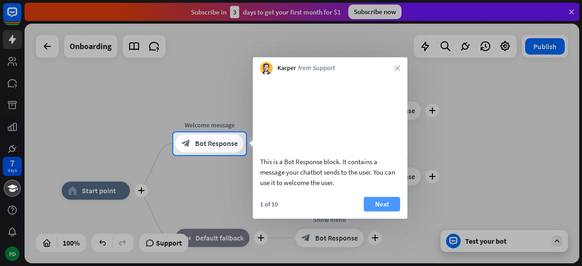
click at [373, 211] on button "Next" at bounding box center [381, 204] width 36 height 15
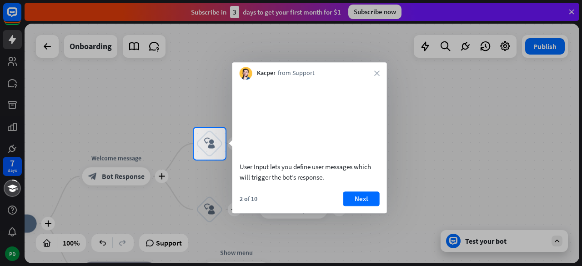
click at [373, 206] on button "Next" at bounding box center [361, 198] width 36 height 15
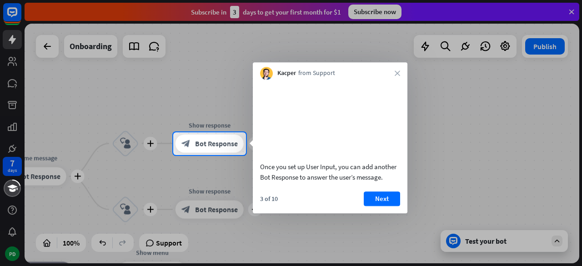
click at [373, 206] on button "Next" at bounding box center [381, 198] width 36 height 15
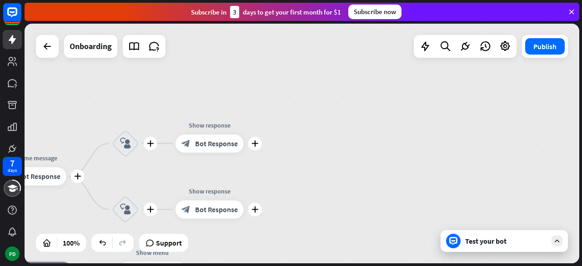
click at [373, 212] on div "7 days PD close Product Help First steps Get started with ChatBot Help Center F…" at bounding box center [291, 133] width 582 height 266
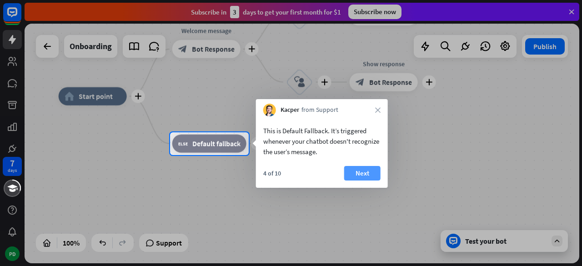
click at [363, 175] on button "Next" at bounding box center [362, 173] width 36 height 15
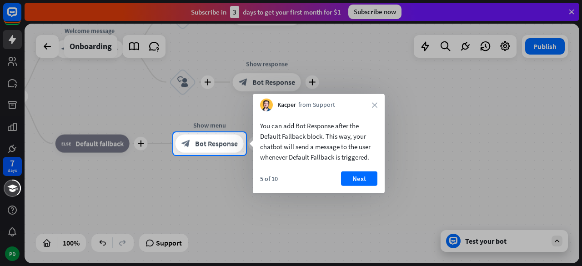
click at [363, 175] on button "Next" at bounding box center [359, 178] width 36 height 15
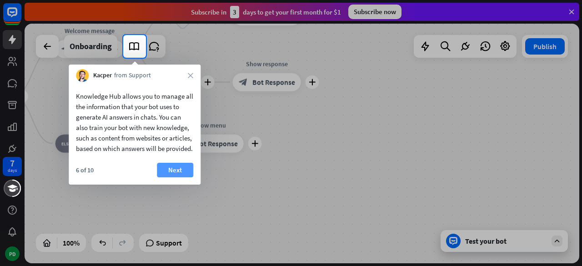
click at [185, 177] on button "Next" at bounding box center [175, 170] width 36 height 15
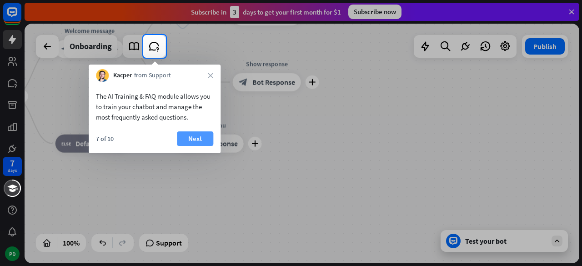
click at [189, 141] on button "Next" at bounding box center [195, 138] width 36 height 15
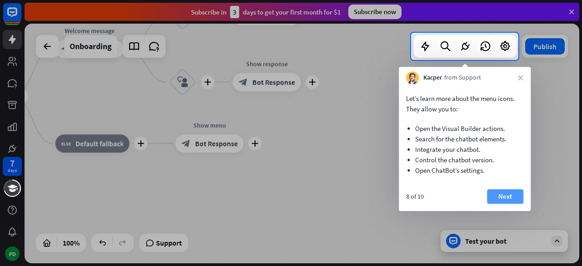
click at [499, 196] on button "Next" at bounding box center [505, 196] width 36 height 15
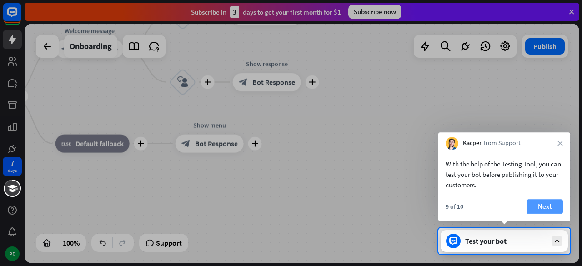
click at [531, 205] on button "Next" at bounding box center [544, 206] width 36 height 15
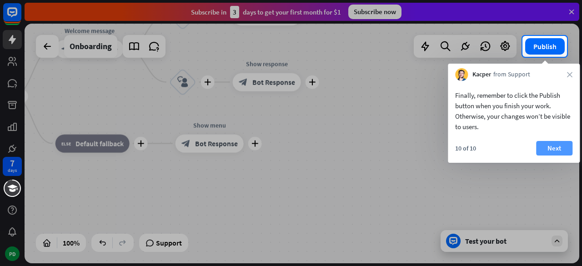
click at [550, 144] on button "Next" at bounding box center [554, 148] width 36 height 15
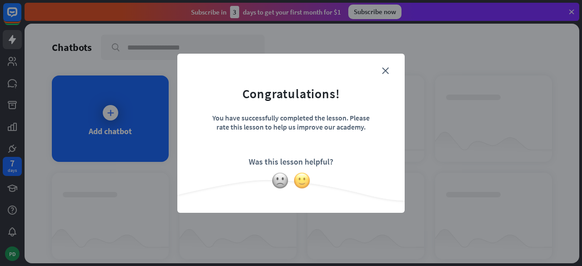
click at [304, 176] on img at bounding box center [301, 180] width 17 height 17
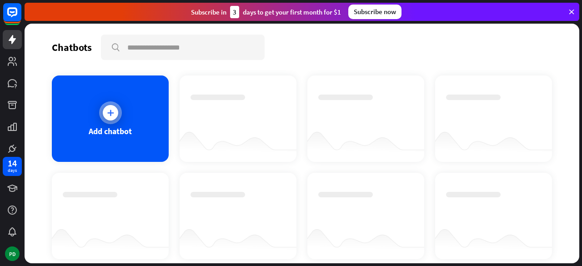
click at [112, 124] on div "Add chatbot" at bounding box center [110, 118] width 117 height 86
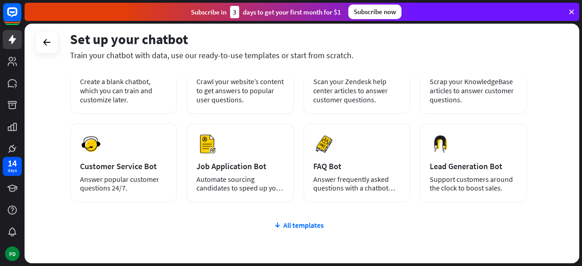
scroll to position [88, 0]
click at [304, 220] on div "plus Blank Bot Create a blank chatbot, which you can train and customize later.…" at bounding box center [298, 172] width 457 height 280
click at [302, 222] on div "All templates" at bounding box center [298, 225] width 457 height 9
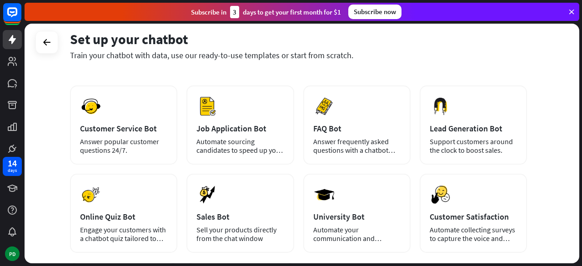
scroll to position [106, 0]
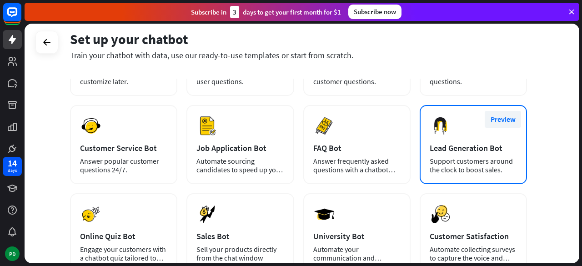
click at [498, 118] on button "Preview" at bounding box center [502, 119] width 36 height 17
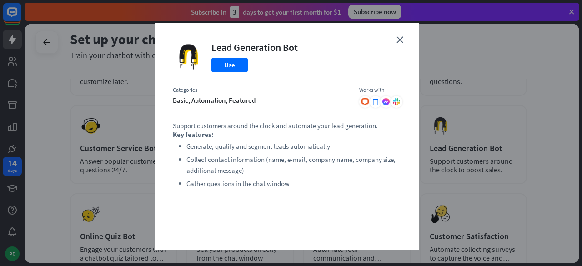
click at [401, 44] on div "close Lead Generation Bot Use Categories basic, automation, featured Works with…" at bounding box center [286, 136] width 264 height 227
click at [397, 41] on icon "close" at bounding box center [399, 39] width 7 height 7
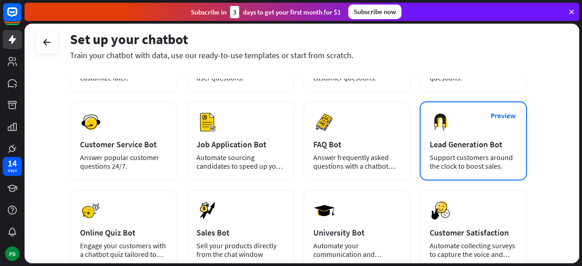
scroll to position [127, 0]
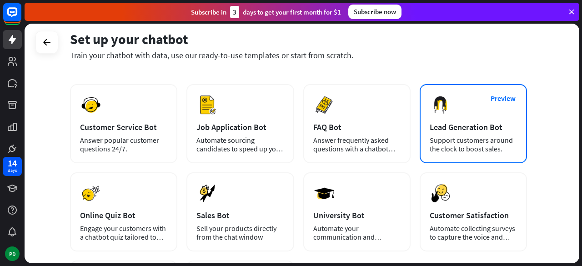
click at [470, 121] on div "Preview Lead Generation Bot Support customers around the clock to boost sales." at bounding box center [472, 123] width 107 height 79
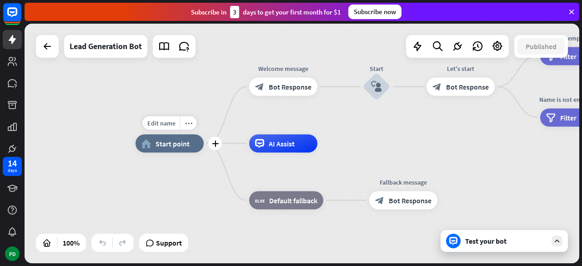
click at [150, 150] on div "home_2 Start point" at bounding box center [169, 143] width 68 height 18
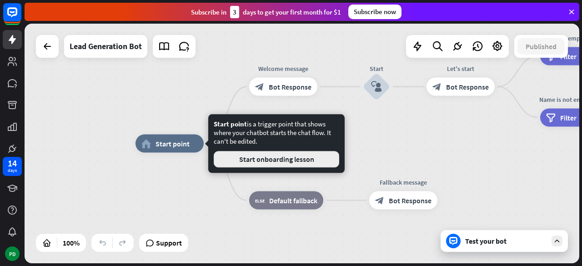
click at [259, 167] on button "Start onboarding lesson" at bounding box center [276, 159] width 125 height 16
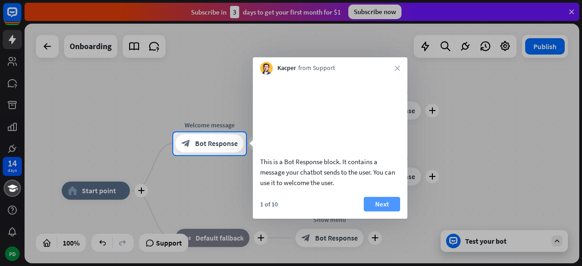
click at [387, 211] on button "Next" at bounding box center [381, 204] width 36 height 15
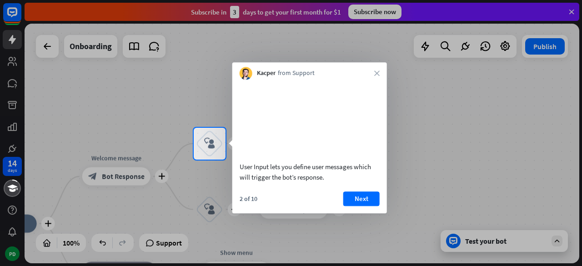
click at [387, 215] on div at bounding box center [291, 212] width 582 height 107
click at [355, 206] on button "Next" at bounding box center [361, 198] width 36 height 15
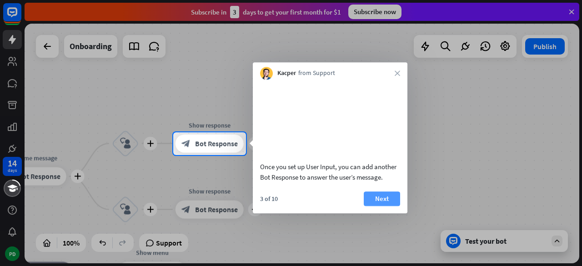
click at [373, 206] on button "Next" at bounding box center [381, 198] width 36 height 15
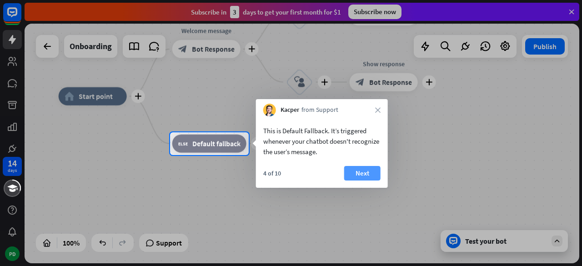
click at [371, 171] on button "Next" at bounding box center [362, 173] width 36 height 15
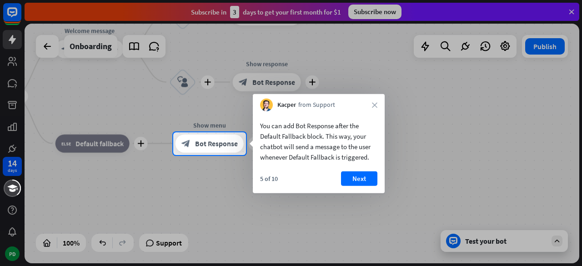
click at [371, 105] on div "Kacper from Support close" at bounding box center [319, 102] width 132 height 17
click at [373, 104] on icon "close" at bounding box center [374, 104] width 5 height 5
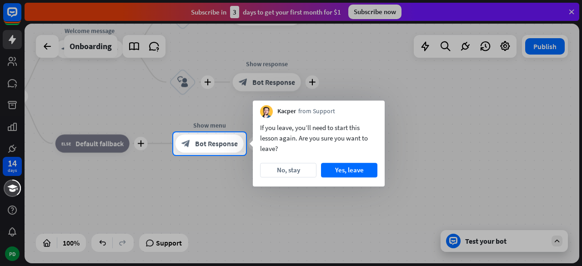
click at [373, 106] on div "Kacper from Support" at bounding box center [319, 108] width 132 height 17
click at [331, 169] on button "Yes, leave" at bounding box center [349, 170] width 56 height 15
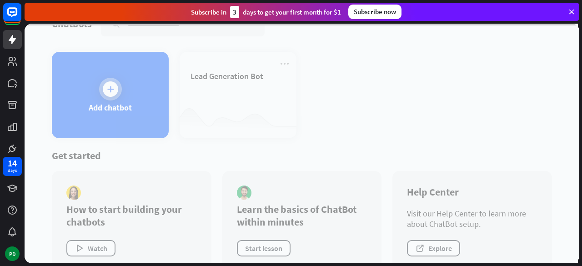
scroll to position [26, 0]
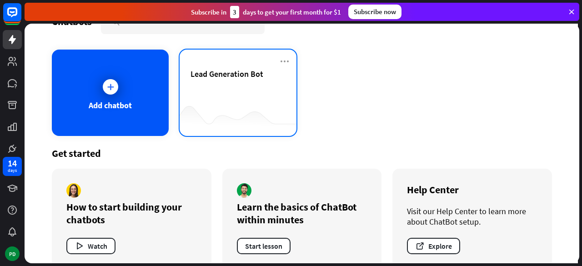
click at [234, 67] on div "Lead Generation Bot" at bounding box center [237, 93] width 117 height 86
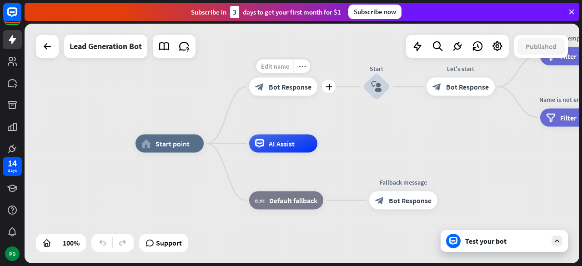
click at [269, 71] on div "Edit name" at bounding box center [274, 67] width 37 height 14
click at [268, 71] on input "**********" at bounding box center [283, 66] width 64 height 13
click at [249, 82] on div "**********" at bounding box center [283, 87] width 68 height 18
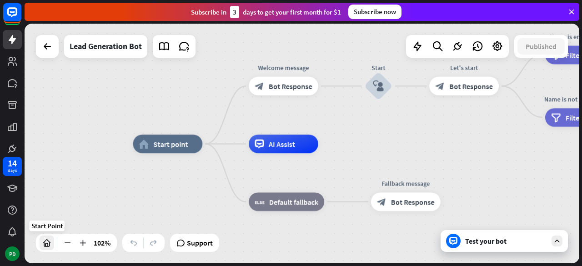
click at [49, 241] on icon at bounding box center [46, 242] width 9 height 9
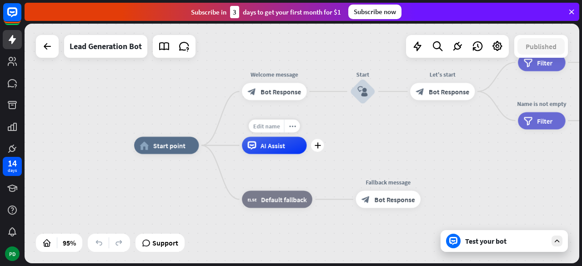
click at [270, 129] on span "Edit name" at bounding box center [266, 126] width 27 height 8
click at [404, 126] on div "home_2 Start point Welcome message block_bot_response Bot Response Start block_…" at bounding box center [302, 143] width 554 height 239
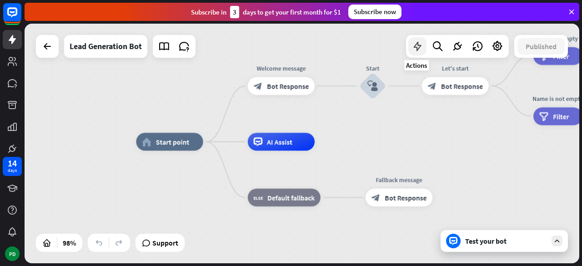
click at [416, 48] on icon at bounding box center [417, 46] width 12 height 12
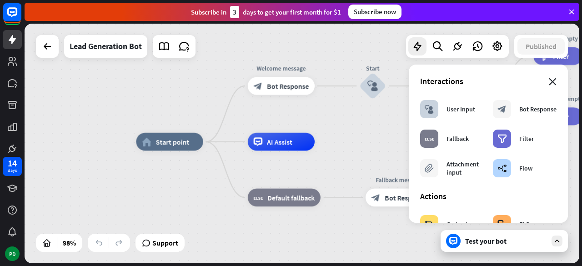
click at [548, 80] on icon "close" at bounding box center [552, 81] width 8 height 7
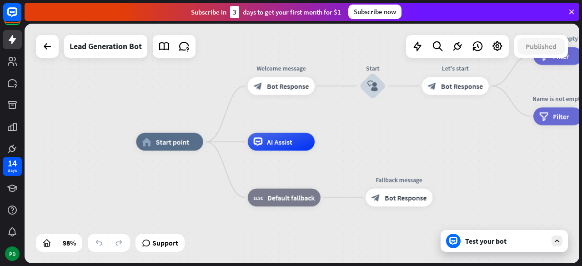
click at [13, 95] on div at bounding box center [12, 77] width 25 height 154
click at [13, 89] on link at bounding box center [12, 83] width 19 height 19
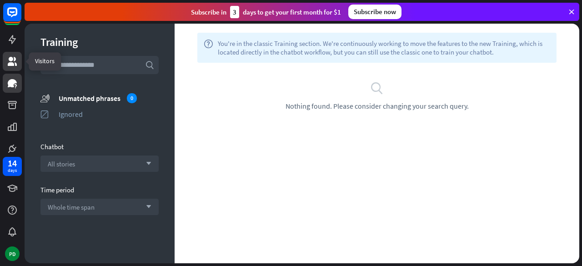
click at [18, 63] on link at bounding box center [12, 61] width 19 height 19
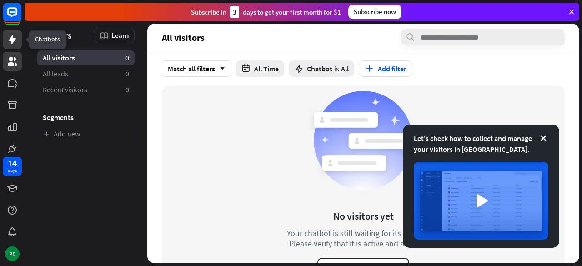
click at [13, 47] on link at bounding box center [12, 39] width 19 height 19
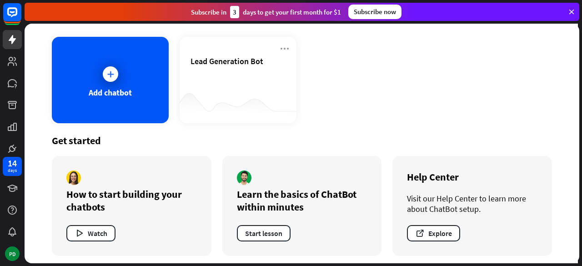
scroll to position [42, 0]
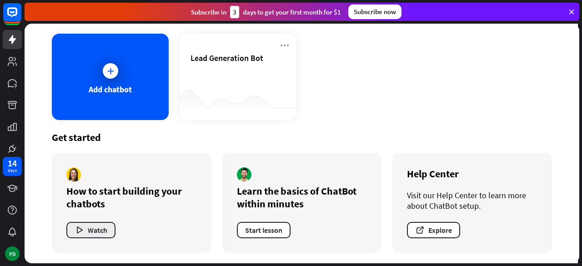
click at [88, 226] on button "Watch" at bounding box center [90, 230] width 49 height 16
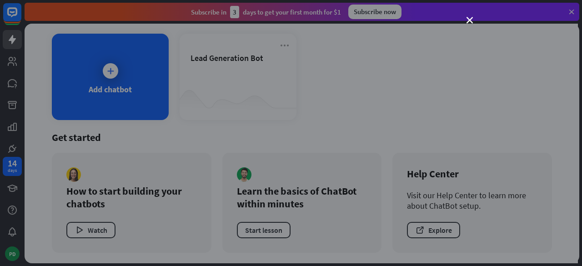
click at [464, 20] on div "close" at bounding box center [291, 133] width 582 height 266
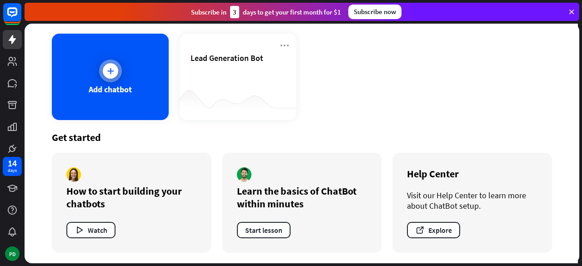
click at [96, 54] on div "Add chatbot" at bounding box center [110, 77] width 117 height 86
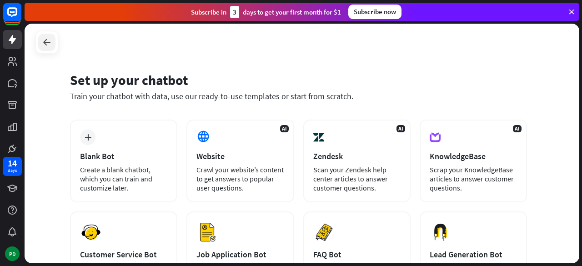
click at [40, 36] on div at bounding box center [46, 42] width 17 height 17
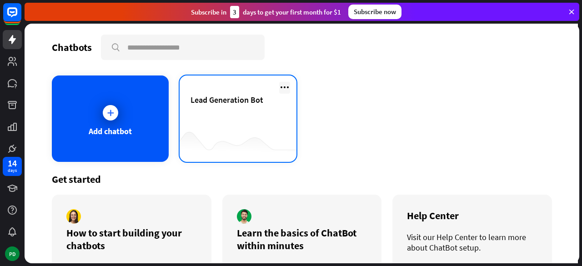
click at [285, 86] on icon at bounding box center [284, 87] width 11 height 11
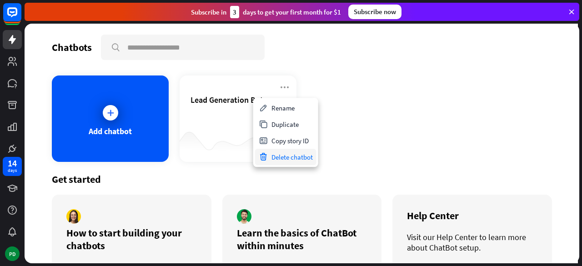
click at [286, 153] on div "Delete chatbot" at bounding box center [285, 157] width 61 height 16
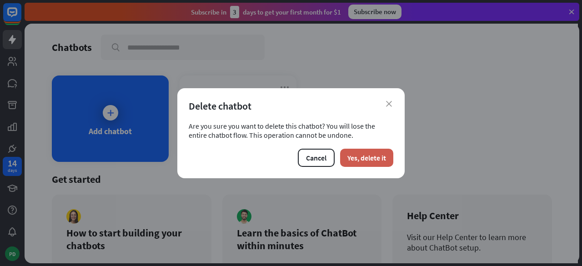
click at [349, 154] on button "Yes, delete it" at bounding box center [366, 158] width 53 height 18
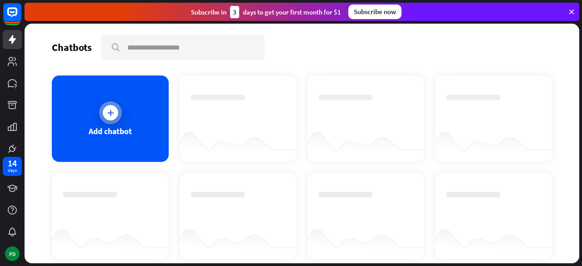
click at [106, 110] on icon at bounding box center [110, 112] width 9 height 9
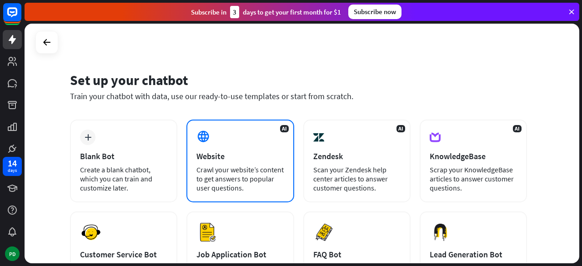
click at [231, 158] on div "Website" at bounding box center [239, 156] width 87 height 10
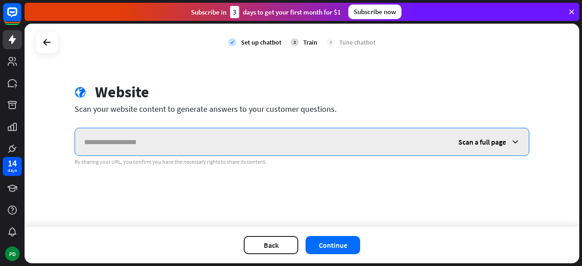
click at [219, 150] on input "text" at bounding box center [262, 141] width 374 height 27
paste input "**********"
type input "**********"
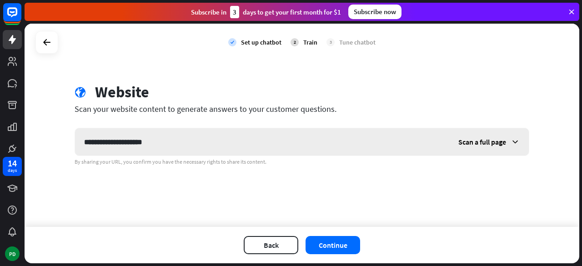
drag, startPoint x: 480, startPoint y: 144, endPoint x: 501, endPoint y: 136, distance: 22.3
click at [501, 136] on div "Scan a full page" at bounding box center [489, 141] width 80 height 27
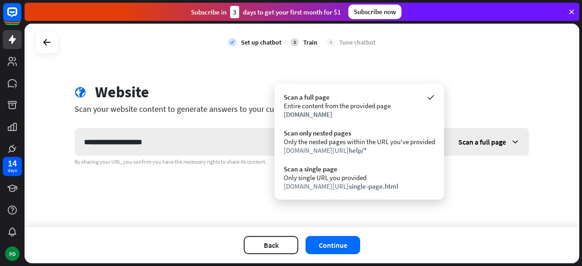
click at [501, 136] on div "Scan a full page" at bounding box center [489, 141] width 80 height 27
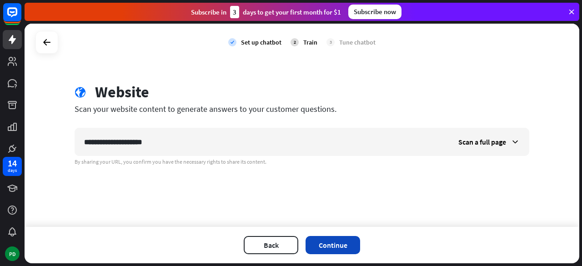
click at [349, 248] on button "Continue" at bounding box center [332, 245] width 55 height 18
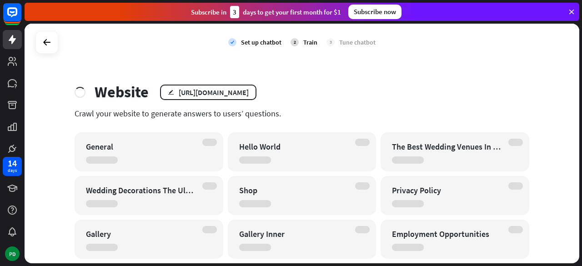
click at [571, 12] on icon at bounding box center [571, 12] width 8 height 8
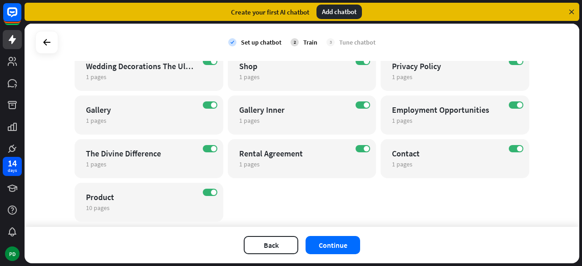
scroll to position [158, 0]
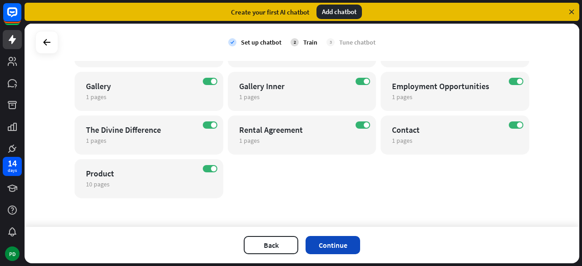
click at [345, 239] on button "Continue" at bounding box center [332, 245] width 55 height 18
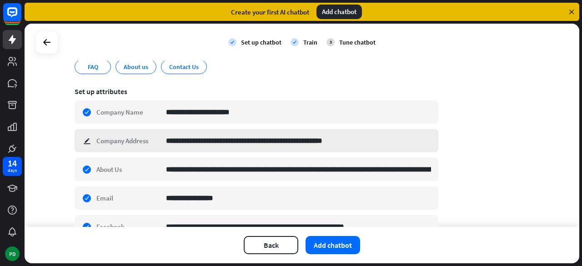
scroll to position [123, 0]
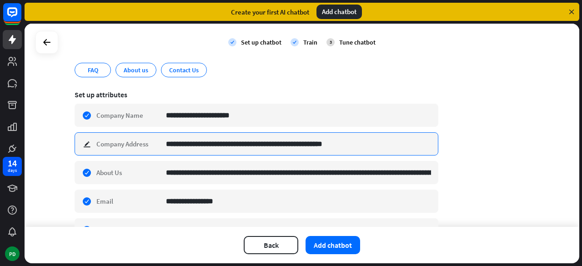
click at [239, 140] on input "**********" at bounding box center [298, 144] width 265 height 22
paste input "**********"
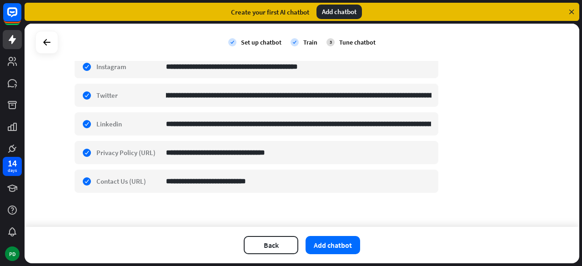
scroll to position [316, 0]
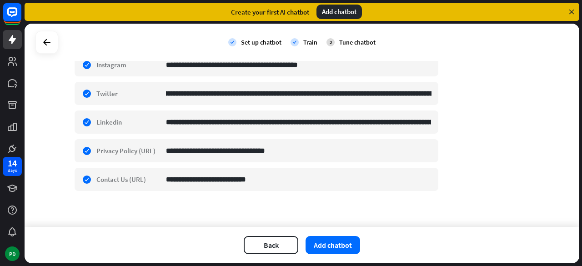
type input "**********"
click at [404, 203] on div "**********" at bounding box center [302, 125] width 554 height 203
click at [306, 39] on div "Train" at bounding box center [310, 42] width 14 height 8
click at [331, 240] on button "Add chatbot" at bounding box center [332, 245] width 55 height 18
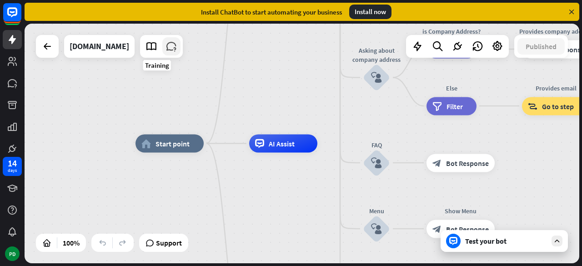
click at [165, 51] on icon at bounding box center [171, 46] width 12 height 12
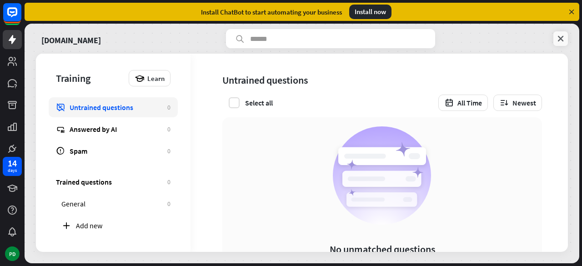
click at [560, 43] on link at bounding box center [560, 38] width 15 height 15
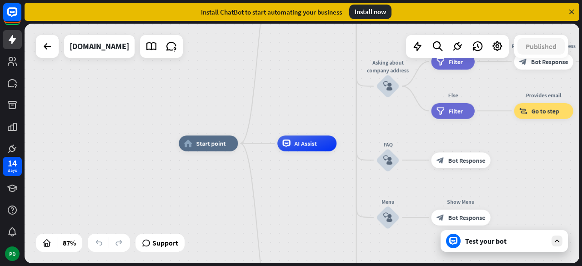
click at [506, 246] on div "Test your bot" at bounding box center [503, 241] width 127 height 22
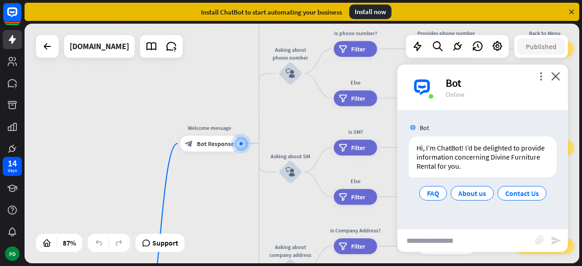
click at [487, 241] on input "text" at bounding box center [466, 240] width 138 height 23
type input "**********"
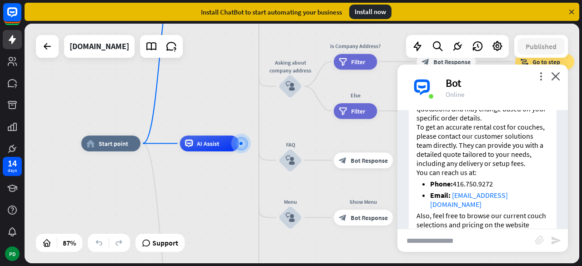
scroll to position [230, 0]
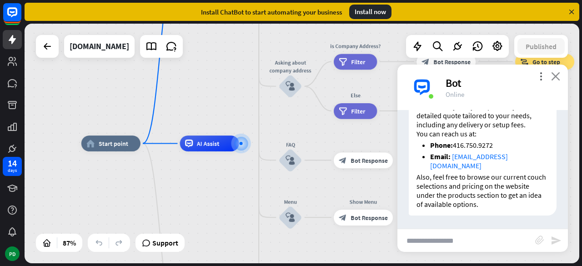
click at [557, 72] on icon "close" at bounding box center [555, 76] width 9 height 9
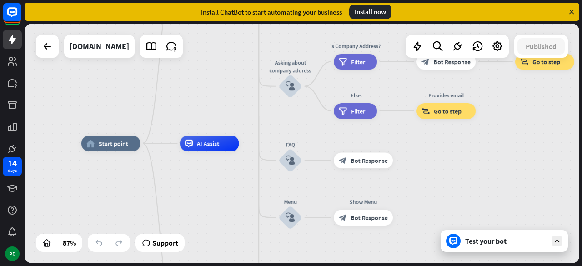
drag, startPoint x: 478, startPoint y: 241, endPoint x: 495, endPoint y: 237, distance: 17.7
click at [495, 237] on div "Test your bot" at bounding box center [506, 240] width 82 height 9
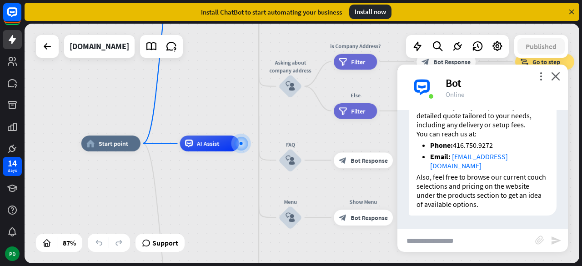
click at [477, 237] on input "text" at bounding box center [466, 240] width 138 height 23
type input "*"
type input "**********"
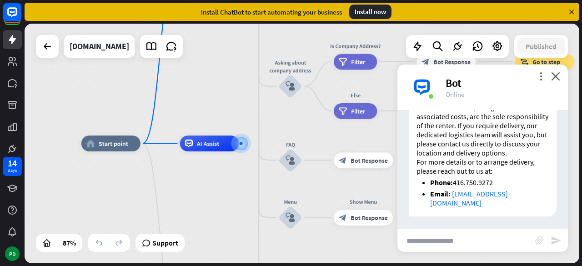
scroll to position [444, 0]
click at [557, 79] on icon "close" at bounding box center [555, 76] width 9 height 9
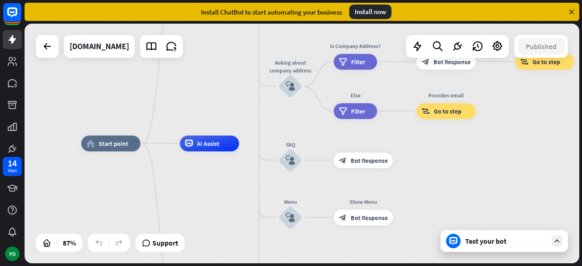
click at [484, 237] on div "Test your bot" at bounding box center [506, 240] width 82 height 9
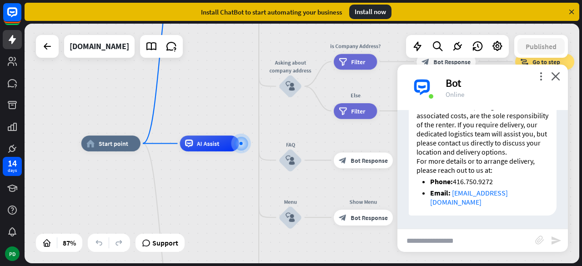
click at [474, 238] on input "text" at bounding box center [466, 240] width 138 height 23
type input "**********"
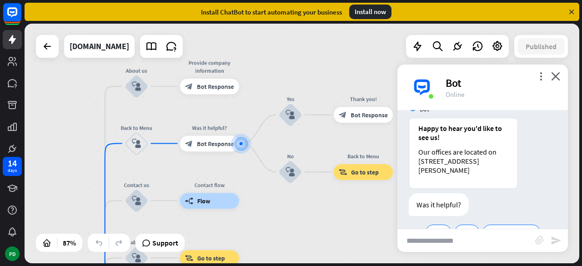
scroll to position [633, 0]
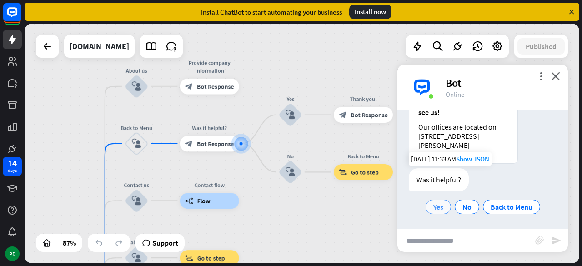
click at [437, 212] on div "Yes" at bounding box center [437, 206] width 25 height 15
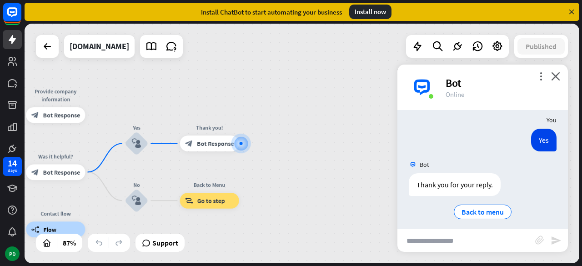
scroll to position [722, 0]
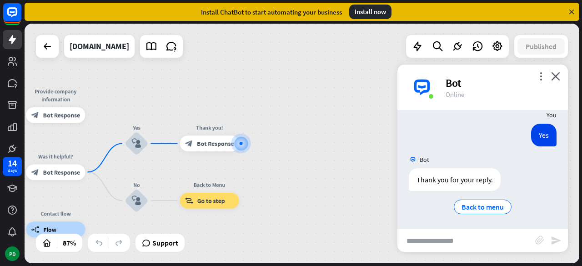
click at [467, 236] on input "text" at bounding box center [466, 240] width 138 height 23
type input "**********"
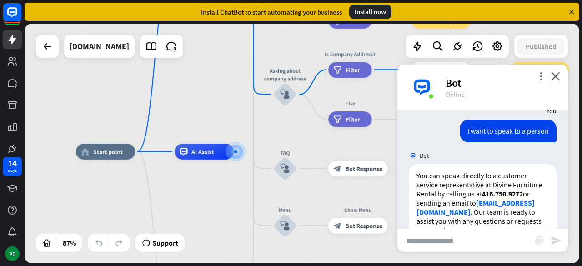
scroll to position [832, 0]
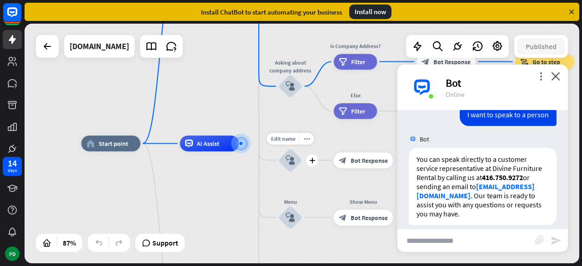
click at [292, 159] on icon "block_user_input" at bounding box center [290, 160] width 10 height 10
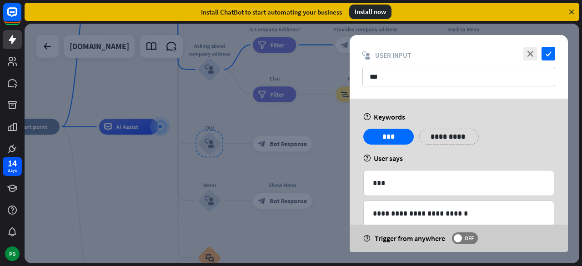
click at [560, 57] on div "close check block_user_input User Input ***" at bounding box center [458, 67] width 218 height 64
click at [552, 55] on icon "check" at bounding box center [548, 54] width 14 height 14
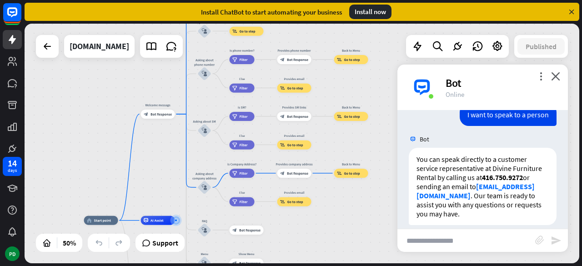
drag, startPoint x: 155, startPoint y: 105, endPoint x: 159, endPoint y: 201, distance: 95.9
click at [159, 201] on div "home_2 Start point Welcome message block_bot_response Bot Response About us blo…" at bounding box center [302, 143] width 554 height 239
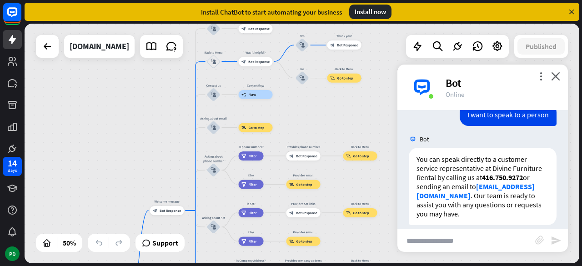
drag, startPoint x: 167, startPoint y: 161, endPoint x: 176, endPoint y: 257, distance: 96.3
click at [176, 257] on div "home_2 Start point Welcome message block_bot_response Bot Response About us blo…" at bounding box center [302, 143] width 554 height 239
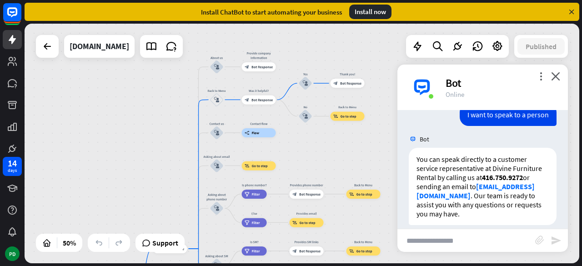
drag, startPoint x: 181, startPoint y: 174, endPoint x: 184, endPoint y: 212, distance: 38.3
click at [184, 212] on div "home_2 Start point Welcome message block_bot_response Bot Response About us blo…" at bounding box center [302, 143] width 554 height 239
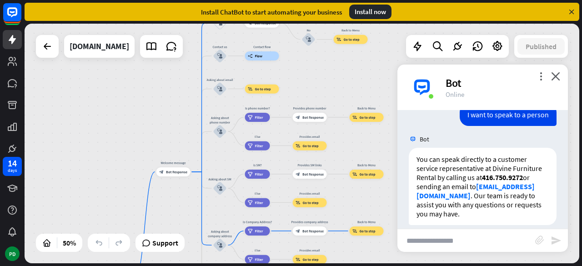
drag, startPoint x: 139, startPoint y: 151, endPoint x: 143, endPoint y: 75, distance: 76.8
click at [143, 75] on div "home_2 Start point Welcome message block_bot_response Bot Response About us blo…" at bounding box center [302, 143] width 554 height 239
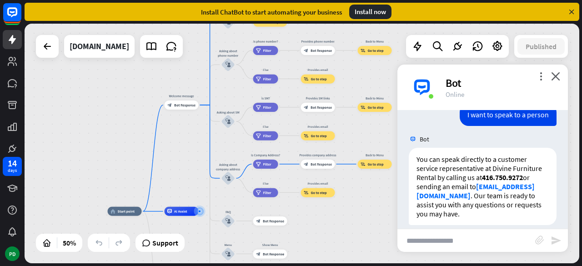
drag, startPoint x: 139, startPoint y: 145, endPoint x: 147, endPoint y: 78, distance: 68.2
click at [147, 78] on div "home_2 Start point Welcome message block_bot_response Bot Response About us blo…" at bounding box center [302, 143] width 554 height 239
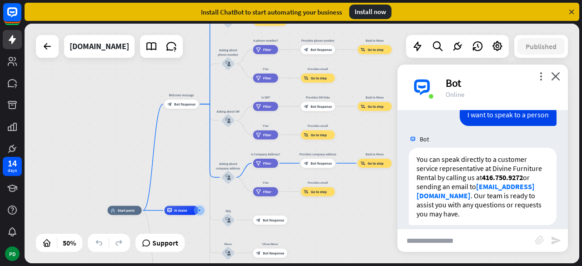
click at [415, 243] on input "text" at bounding box center [466, 240] width 138 height 23
type input "**********"
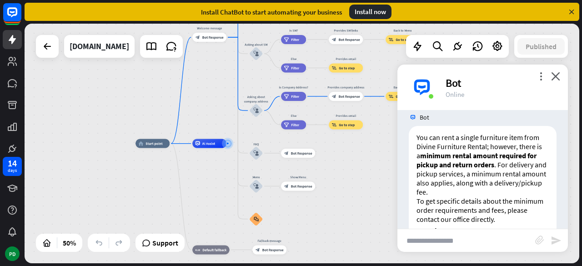
scroll to position [1055, 0]
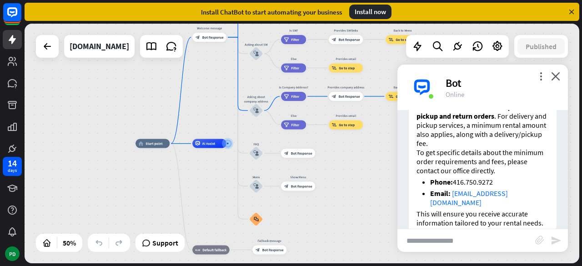
click at [558, 83] on div "more_vert close Bot Online" at bounding box center [482, 87] width 170 height 45
click at [555, 78] on icon "close" at bounding box center [555, 76] width 9 height 9
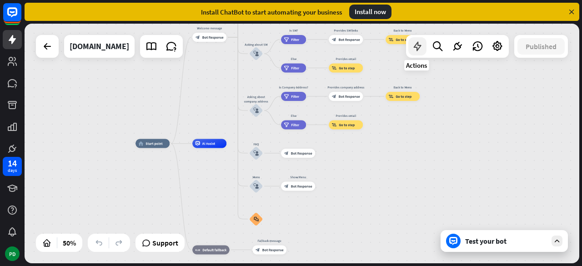
click at [422, 44] on icon at bounding box center [417, 46] width 12 height 12
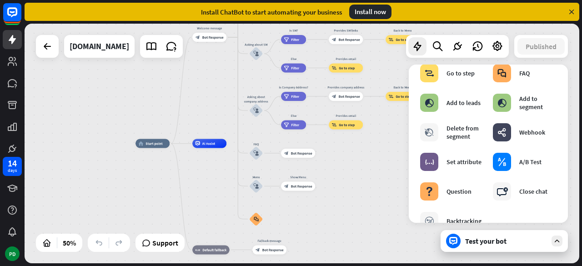
scroll to position [162, 0]
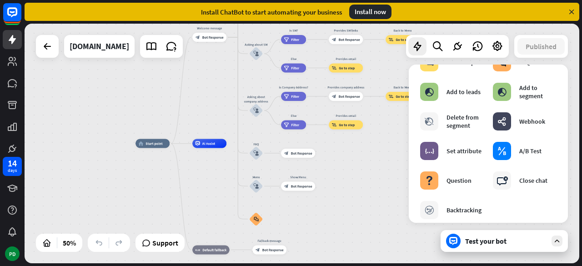
click at [402, 171] on div "home_2 Start point Welcome message block_bot_response Bot Response About us blo…" at bounding box center [273, 204] width 277 height 120
click at [395, 226] on div "home_2 Start point Welcome message block_bot_response Bot Response About us blo…" at bounding box center [273, 204] width 277 height 120
click at [406, 38] on div at bounding box center [457, 46] width 103 height 23
click at [415, 45] on icon at bounding box center [417, 46] width 12 height 12
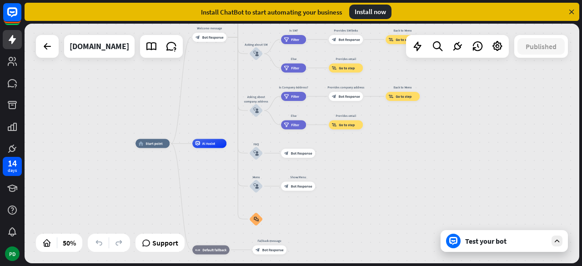
click at [492, 239] on div "Test your bot" at bounding box center [506, 240] width 82 height 9
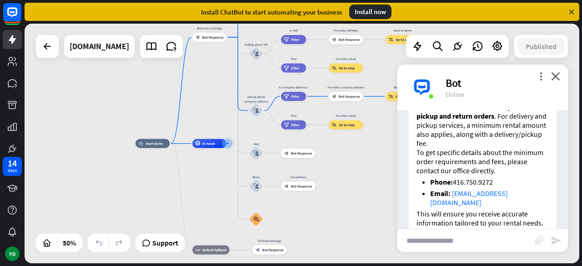
click at [456, 237] on input "text" at bounding box center [466, 240] width 138 height 23
type input "**********"
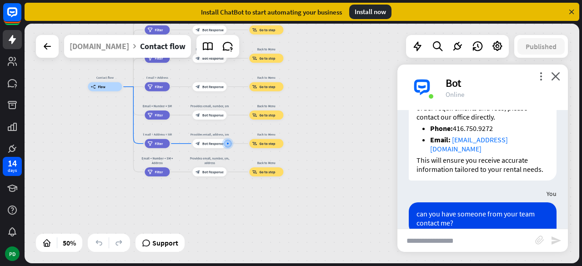
scroll to position [1153, 0]
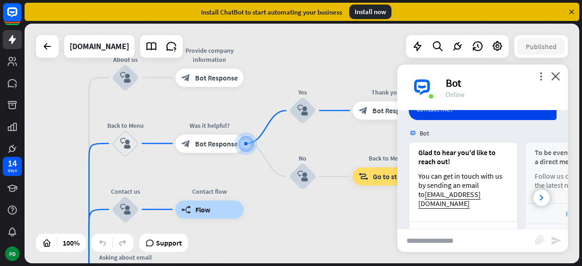
scroll to position [1221, 0]
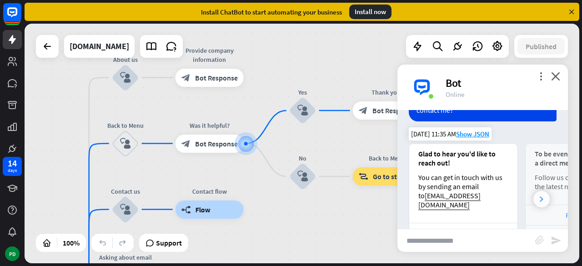
click at [533, 191] on div at bounding box center [541, 199] width 16 height 16
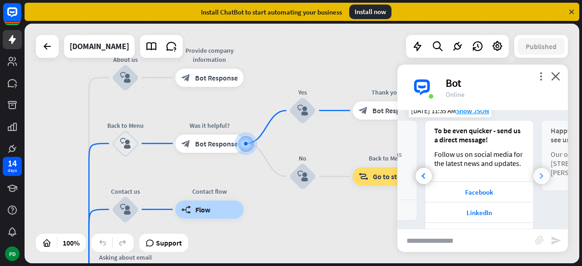
scroll to position [1244, 0]
click at [533, 168] on div at bounding box center [541, 176] width 16 height 16
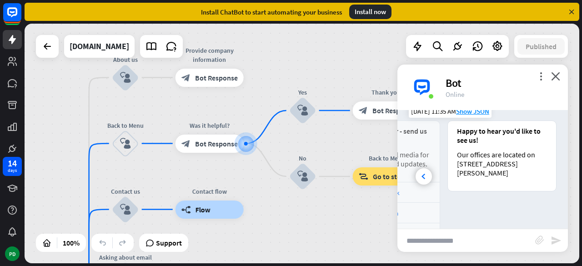
scroll to position [1214, 0]
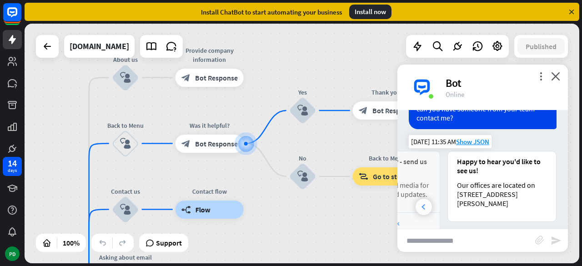
click at [425, 199] on div at bounding box center [423, 207] width 16 height 16
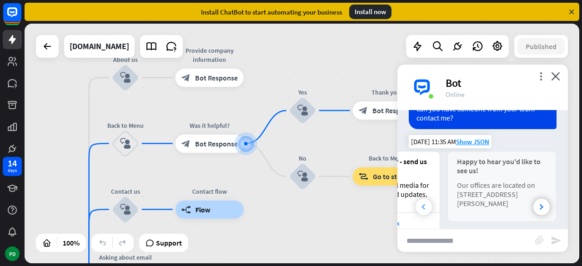
scroll to position [0, 100]
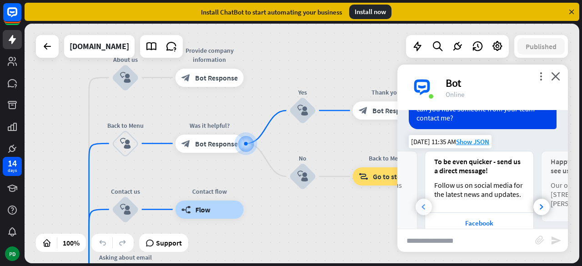
click at [425, 199] on div at bounding box center [423, 207] width 16 height 16
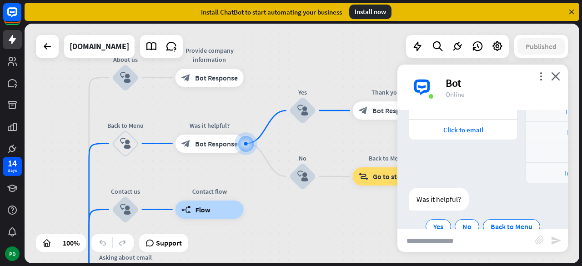
scroll to position [1325, 0]
click at [499, 221] on span "Back to Menu" at bounding box center [511, 225] width 42 height 9
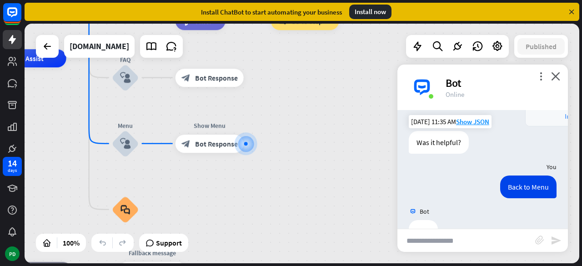
scroll to position [1390, 0]
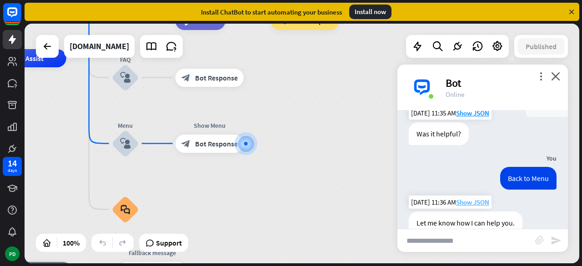
click at [463, 198] on span "Show JSON" at bounding box center [472, 202] width 33 height 9
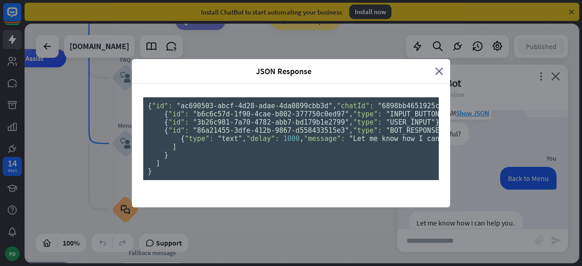
scroll to position [0, 0]
drag, startPoint x: 435, startPoint y: 32, endPoint x: 438, endPoint y: 39, distance: 7.1
click at [438, 66] on icon "close" at bounding box center [439, 71] width 8 height 10
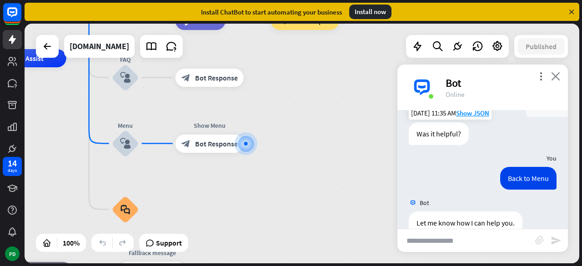
click at [555, 74] on icon "close" at bounding box center [555, 76] width 9 height 9
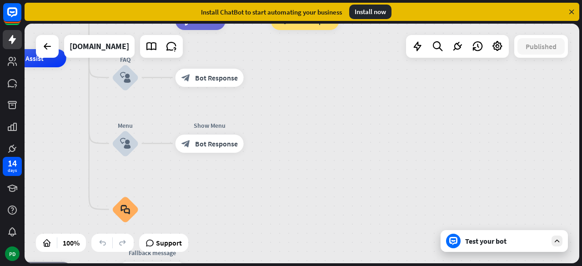
drag, startPoint x: 461, startPoint y: 240, endPoint x: 492, endPoint y: 237, distance: 32.0
click at [492, 237] on div "Test your bot" at bounding box center [506, 240] width 82 height 9
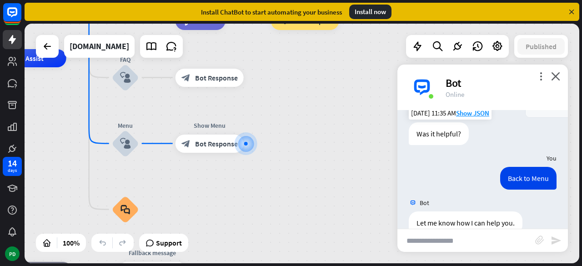
click at [473, 234] on input "text" at bounding box center [466, 240] width 138 height 23
type input "**********"
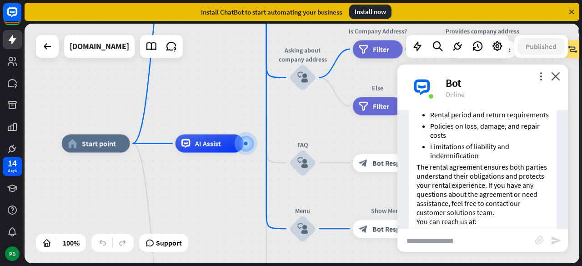
scroll to position [1738, 0]
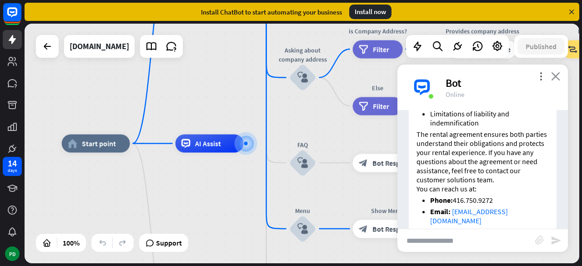
click at [552, 76] on icon "close" at bounding box center [555, 76] width 9 height 9
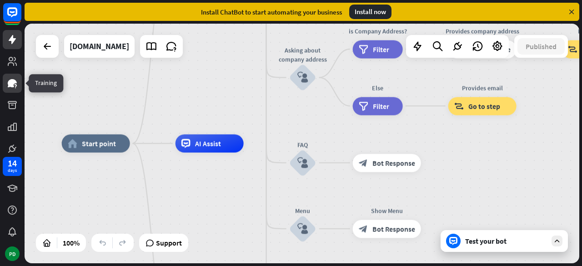
click at [12, 80] on icon at bounding box center [12, 83] width 9 height 8
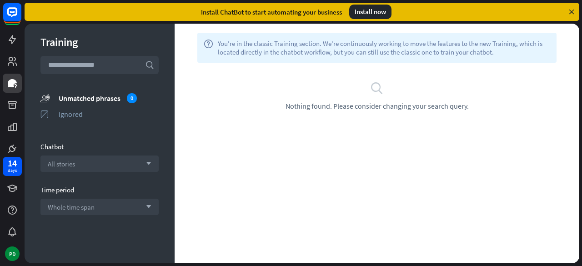
scroll to position [5, 0]
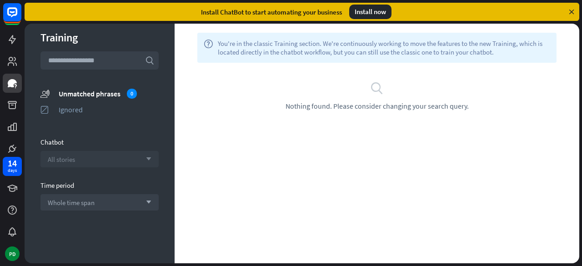
click at [98, 154] on div "All stories arrow_down" at bounding box center [99, 159] width 118 height 16
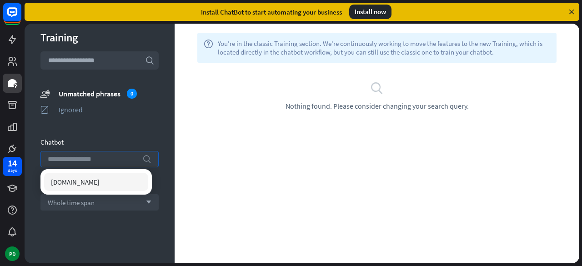
click at [98, 154] on input "search" at bounding box center [93, 158] width 90 height 15
click at [91, 177] on div "[DOMAIN_NAME]" at bounding box center [96, 182] width 104 height 18
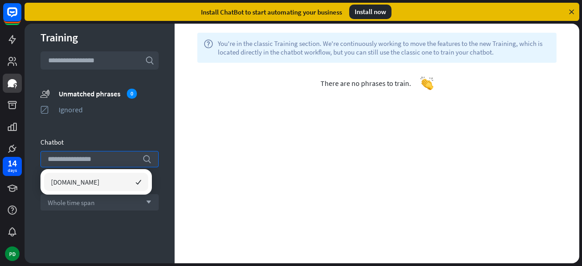
click at [241, 196] on div "help You're in the classic Training section. We're continuously working to move…" at bounding box center [376, 143] width 404 height 239
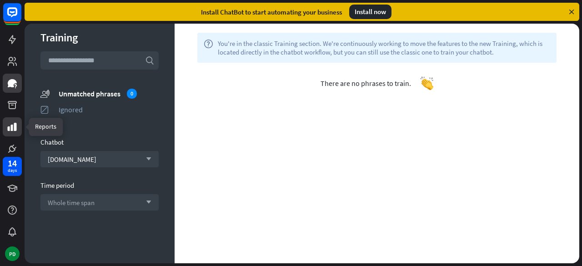
click at [11, 125] on icon at bounding box center [12, 127] width 9 height 8
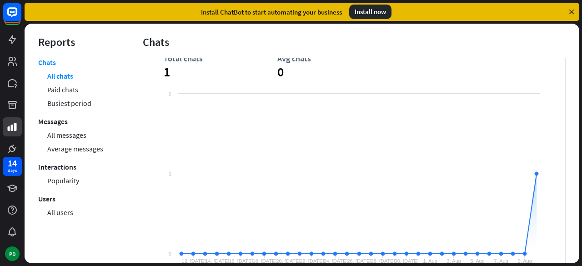
scroll to position [66, 0]
click at [77, 90] on link "Paid chats" at bounding box center [62, 90] width 31 height 14
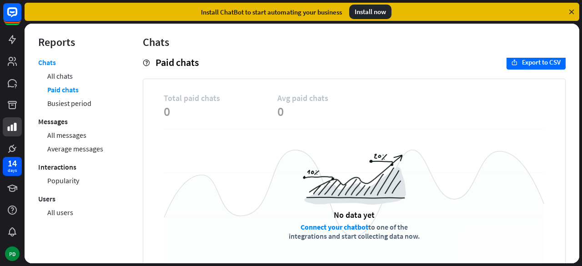
scroll to position [25, 0]
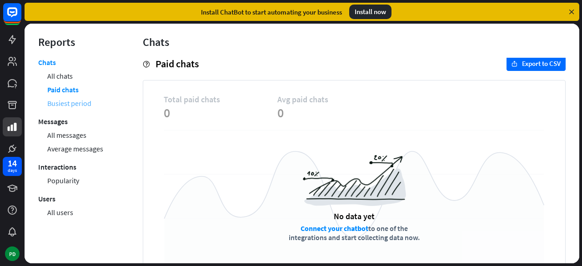
click at [75, 104] on link "Busiest period" at bounding box center [69, 103] width 44 height 14
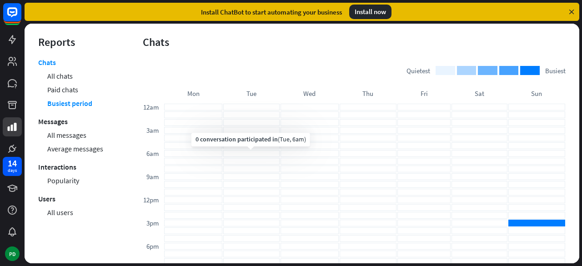
scroll to position [40, 0]
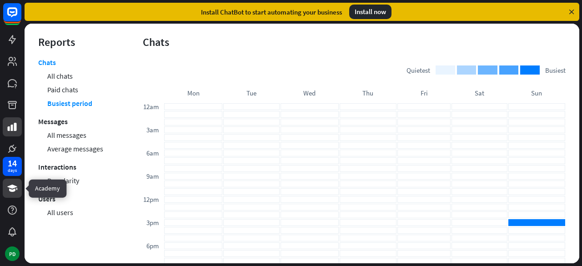
click at [12, 189] on icon at bounding box center [12, 188] width 11 height 11
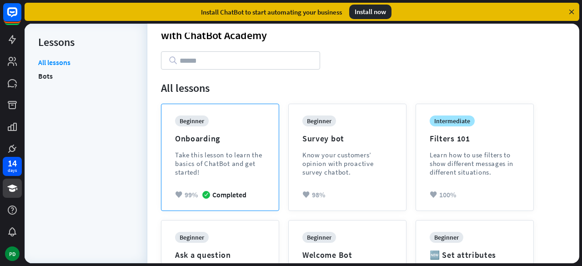
scroll to position [40, 0]
click at [206, 158] on div "Take this lesson to learn the basics of ChatBot and get started!" at bounding box center [220, 163] width 90 height 26
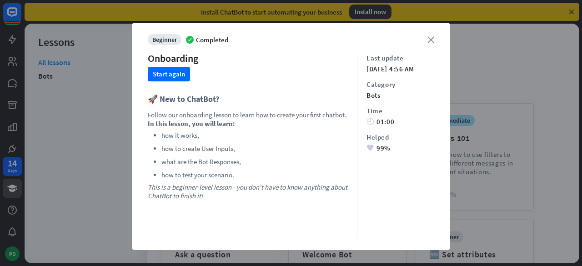
click at [427, 41] on icon "close" at bounding box center [430, 39] width 7 height 7
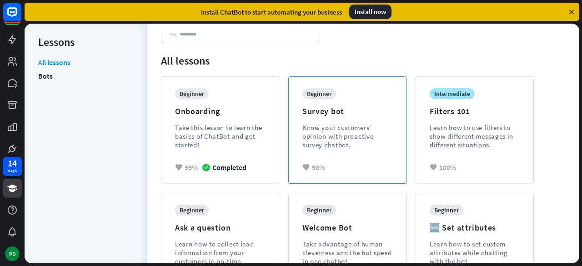
scroll to position [69, 0]
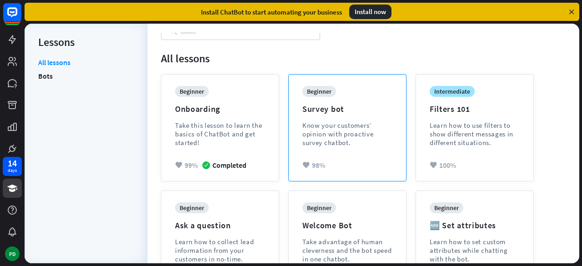
click at [375, 106] on div "beginner Survey bot Know your customers’ opinion with proactive survey chatbot." at bounding box center [347, 123] width 90 height 75
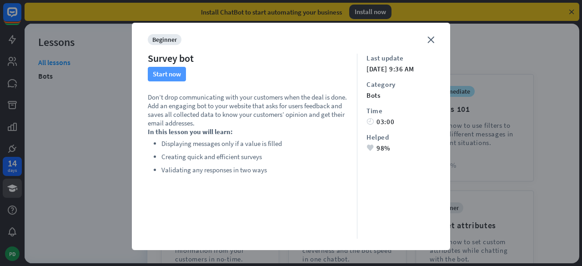
click at [161, 77] on button "Start now" at bounding box center [167, 74] width 38 height 15
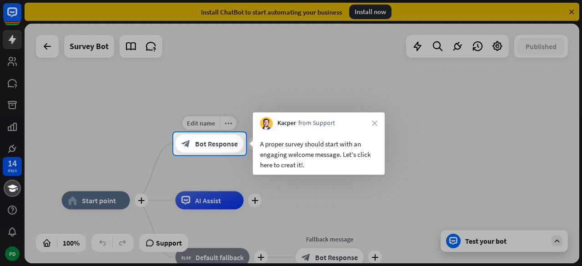
click at [217, 139] on span "Bot Response" at bounding box center [216, 143] width 43 height 9
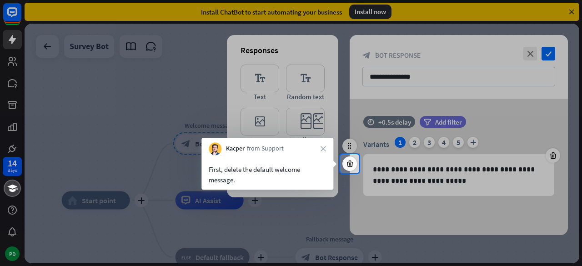
click at [295, 165] on div "First, delete the default welcome message." at bounding box center [267, 174] width 117 height 21
click at [353, 163] on icon at bounding box center [349, 163] width 9 height 8
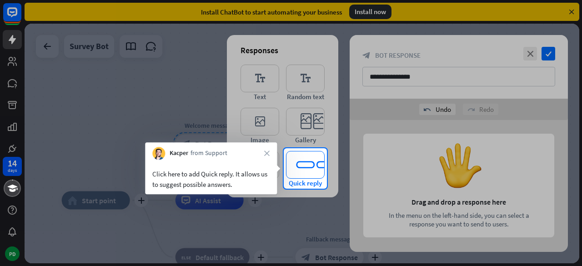
click at [306, 165] on icon "editor_quick_replies" at bounding box center [305, 165] width 39 height 28
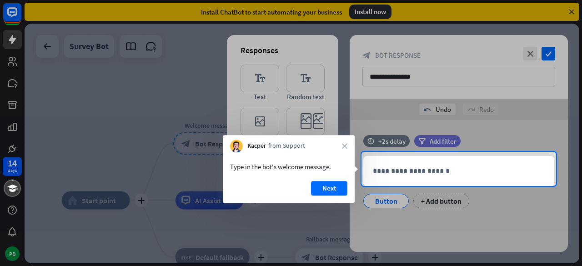
scroll to position [4, 0]
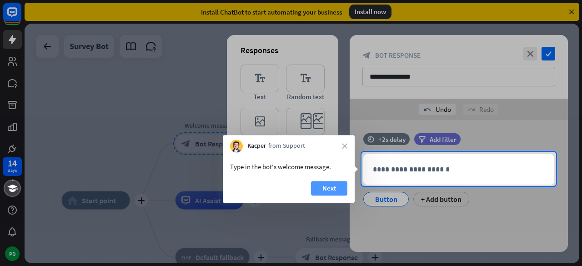
click at [321, 186] on button "Next" at bounding box center [329, 188] width 36 height 15
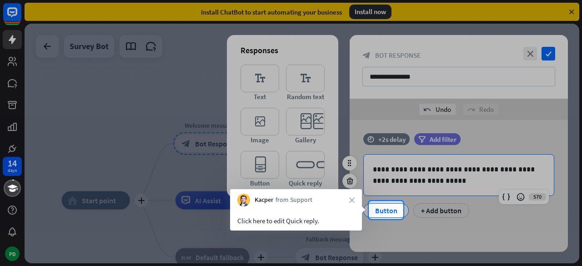
click at [380, 207] on div "Button" at bounding box center [386, 211] width 30 height 14
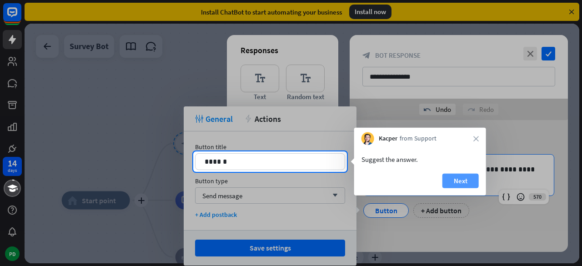
click at [451, 187] on button "Next" at bounding box center [460, 181] width 36 height 15
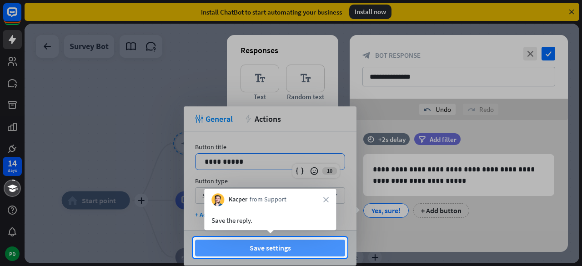
click at [307, 245] on button "Save settings" at bounding box center [270, 247] width 150 height 17
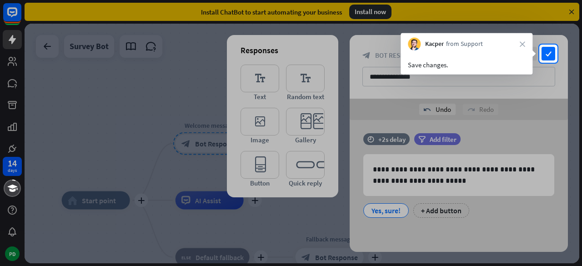
click at [551, 46] on div "**********" at bounding box center [458, 67] width 218 height 64
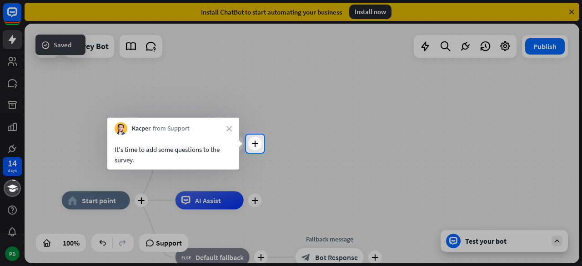
click at [213, 140] on div "It's time to add some questions to the survey." at bounding box center [173, 152] width 132 height 35
click at [262, 144] on div "plus home_2 Start point Edit name more_horiz plus Welcome message block_bot_res…" at bounding box center [302, 143] width 554 height 239
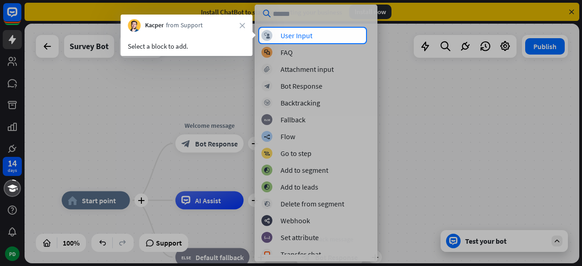
click at [283, 27] on div at bounding box center [291, 14] width 582 height 28
click at [283, 33] on div "User Input" at bounding box center [296, 35] width 32 height 9
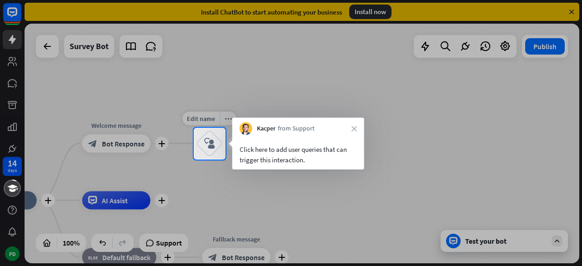
click at [216, 148] on div "block_user_input" at bounding box center [209, 143] width 27 height 27
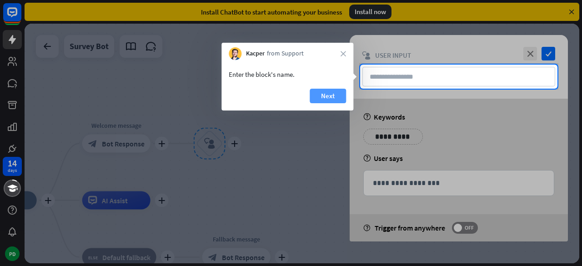
click at [335, 98] on button "Next" at bounding box center [327, 96] width 36 height 15
type input "**"
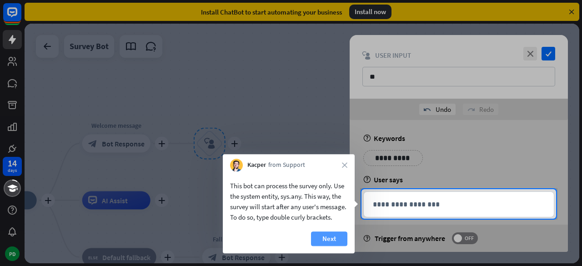
click at [318, 235] on button "Next" at bounding box center [329, 238] width 36 height 15
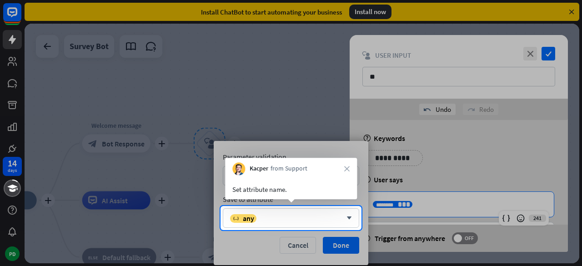
click at [327, 246] on div at bounding box center [291, 248] width 582 height 36
click at [316, 200] on div at bounding box center [291, 103] width 582 height 206
click at [312, 215] on div "variable any" at bounding box center [286, 218] width 112 height 9
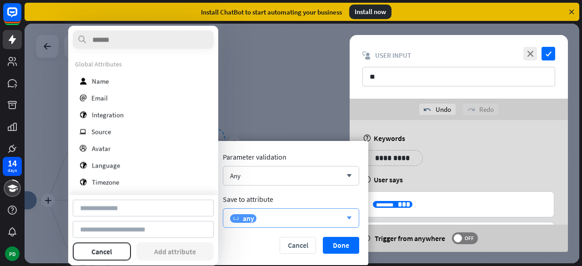
type input "**********"
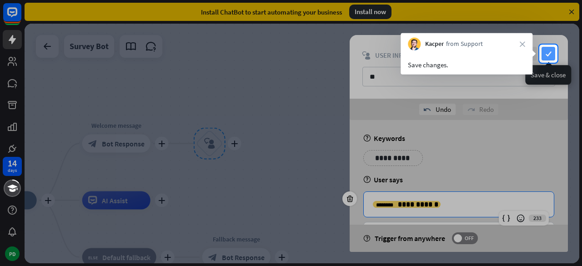
click at [545, 53] on icon "check" at bounding box center [548, 54] width 14 height 14
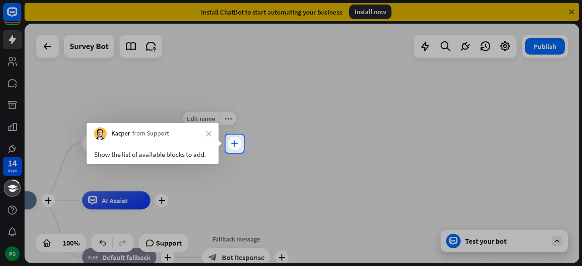
click at [236, 142] on icon "plus" at bounding box center [234, 143] width 7 height 6
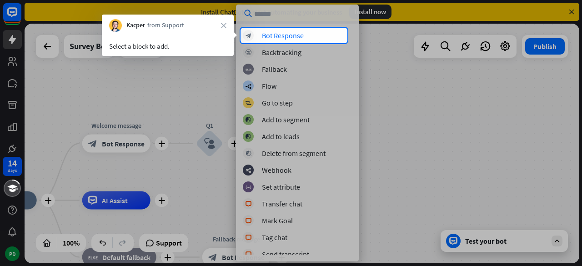
click at [266, 29] on div "block_bot_response Bot Response block_backtracking Backtracking block_fallback …" at bounding box center [297, 133] width 123 height 257
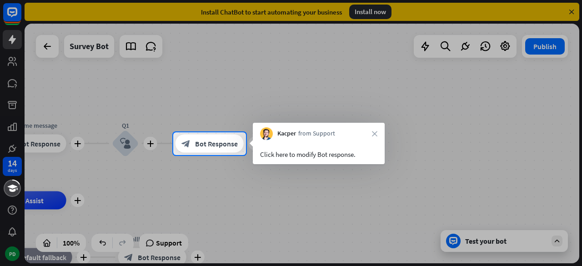
click at [272, 145] on div "Click here to modify Bot response." at bounding box center [319, 152] width 132 height 24
click at [279, 155] on div "Click here to modify Bot response." at bounding box center [318, 154] width 117 height 10
click at [212, 141] on span "Bot Response" at bounding box center [216, 143] width 43 height 9
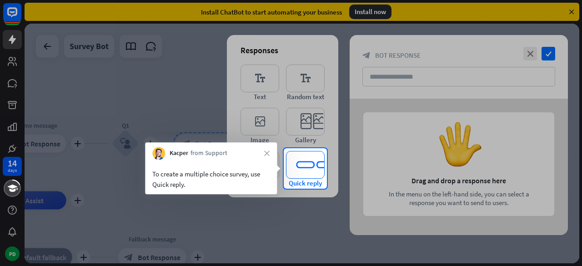
click at [313, 166] on icon "editor_quick_replies" at bounding box center [305, 165] width 39 height 28
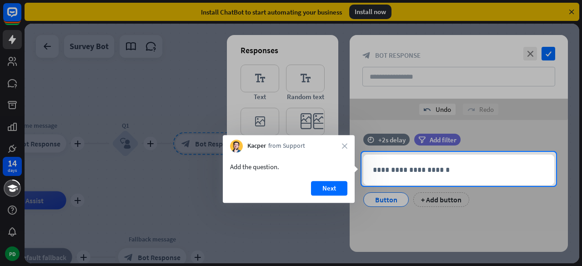
scroll to position [4, 0]
click at [351, 191] on div "Next" at bounding box center [289, 192] width 132 height 22
click at [334, 187] on button "Next" at bounding box center [329, 188] width 36 height 15
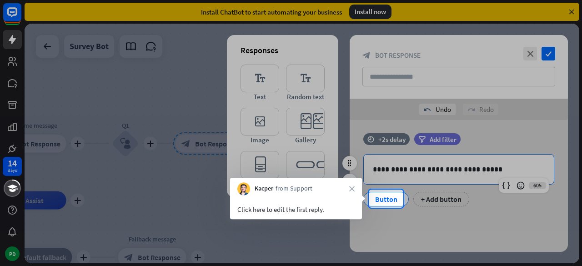
click at [387, 199] on div "Button" at bounding box center [386, 199] width 30 height 14
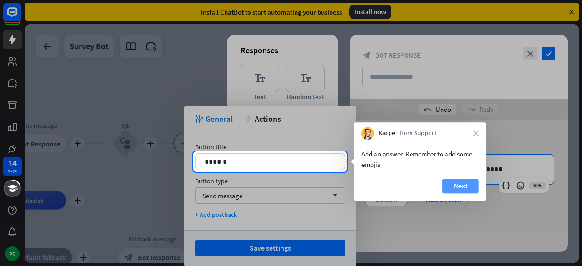
click at [450, 185] on button "Next" at bounding box center [460, 186] width 36 height 15
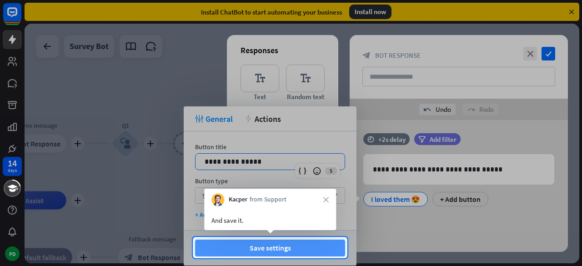
click at [303, 243] on button "Save settings" at bounding box center [270, 247] width 150 height 17
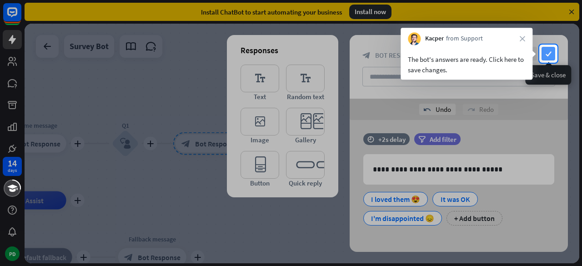
click at [550, 54] on icon "check" at bounding box center [548, 54] width 14 height 14
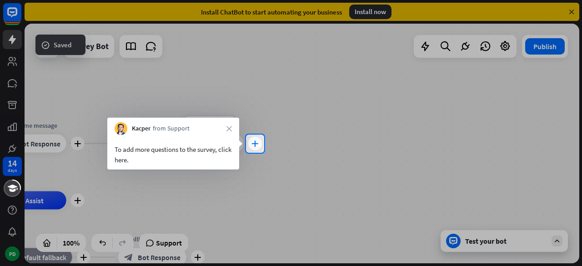
click at [250, 141] on div "plus" at bounding box center [255, 144] width 14 height 14
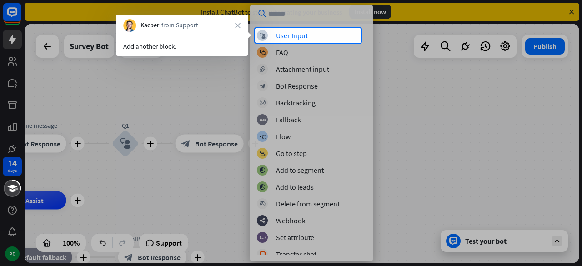
click at [287, 29] on div "block_user_input User Input block_faq FAQ block_attachment Attachment input blo…" at bounding box center [311, 133] width 123 height 257
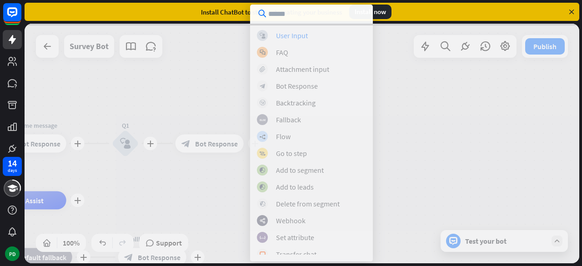
click at [287, 31] on div at bounding box center [302, 143] width 554 height 239
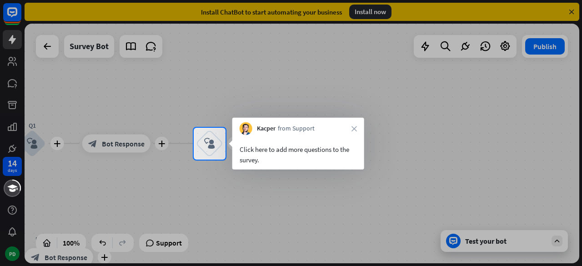
click at [319, 152] on div "Click here to add more questions to the survey." at bounding box center [297, 154] width 117 height 21
click at [214, 144] on icon "block_user_input" at bounding box center [209, 143] width 11 height 11
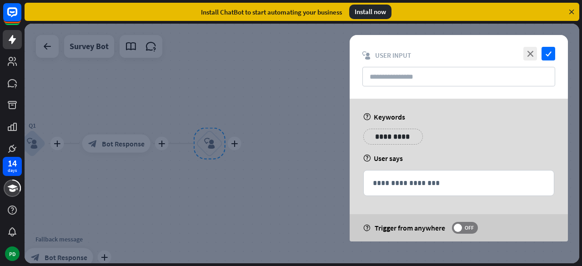
type input "**"
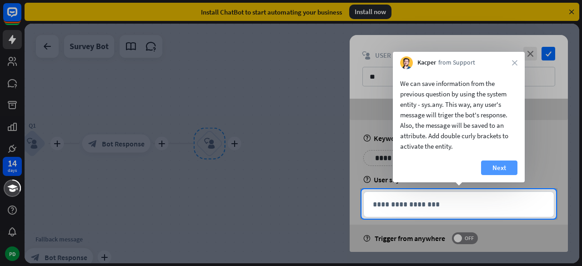
click at [490, 161] on button "Next" at bounding box center [499, 167] width 36 height 15
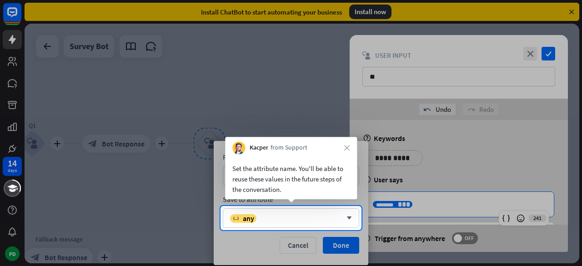
click at [339, 246] on div at bounding box center [291, 248] width 582 height 36
click at [317, 220] on div "variable any" at bounding box center [286, 218] width 112 height 9
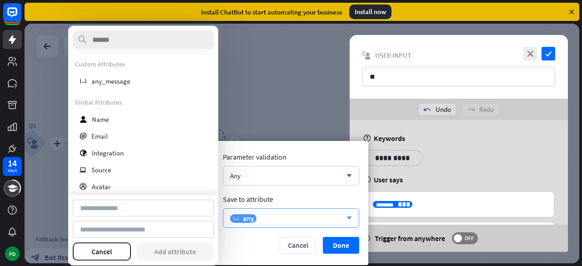
type input "*********"
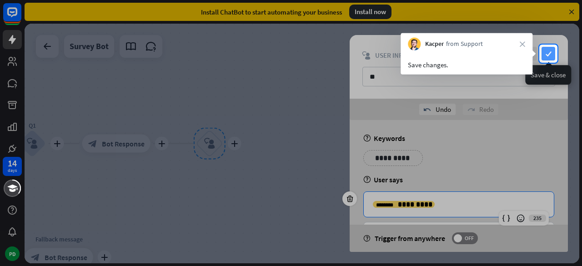
click at [545, 56] on icon "check" at bounding box center [548, 54] width 14 height 14
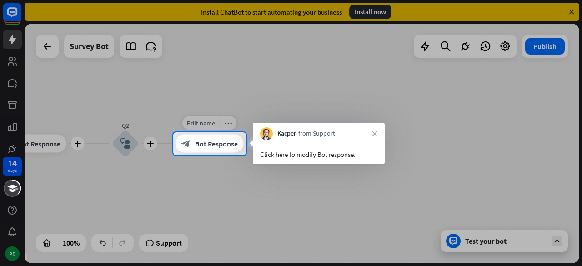
click at [198, 142] on span "Bot Response" at bounding box center [216, 143] width 43 height 9
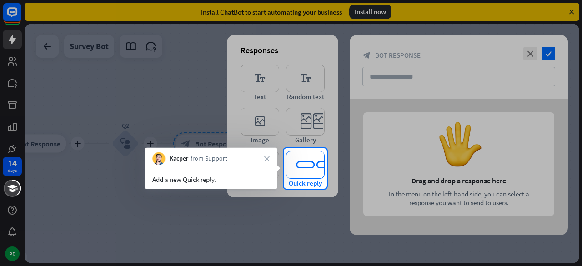
click at [290, 170] on icon "editor_quick_replies" at bounding box center [305, 165] width 39 height 28
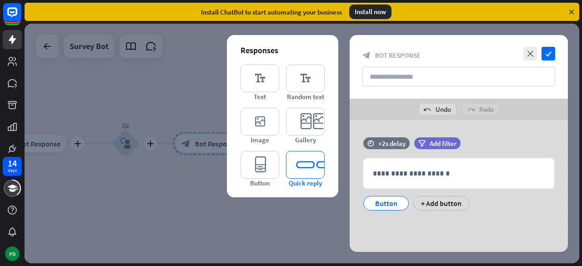
scroll to position [4, 0]
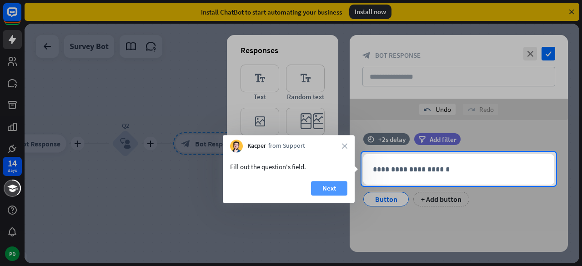
click at [316, 184] on button "Next" at bounding box center [329, 188] width 36 height 15
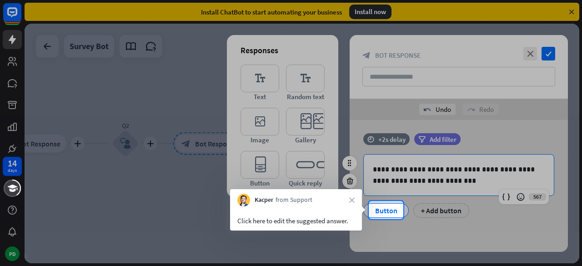
click at [387, 209] on div "Button" at bounding box center [386, 211] width 30 height 14
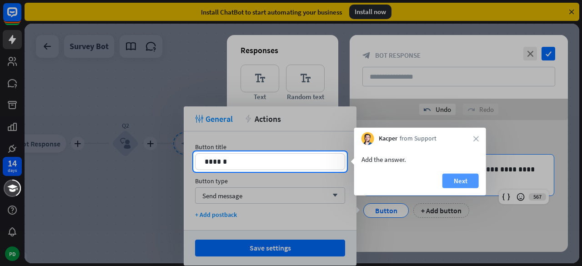
click at [463, 183] on button "Next" at bounding box center [460, 181] width 36 height 15
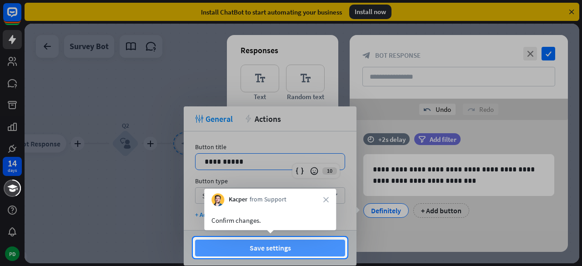
click at [258, 249] on button "Save settings" at bounding box center [270, 247] width 150 height 17
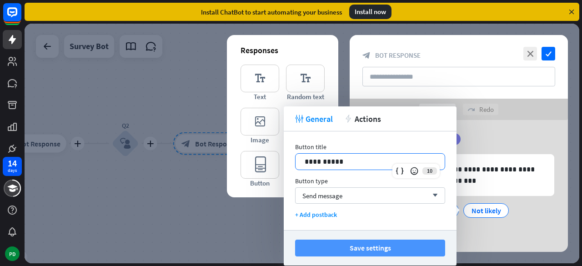
click at [323, 246] on button "Save settings" at bounding box center [370, 247] width 150 height 17
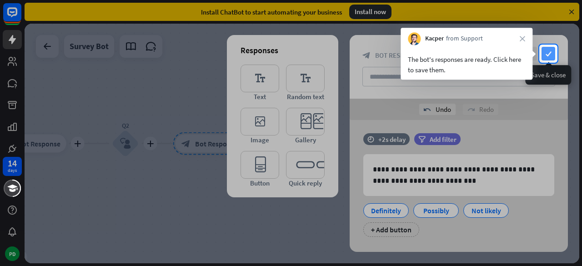
click at [554, 58] on icon "check" at bounding box center [548, 54] width 14 height 14
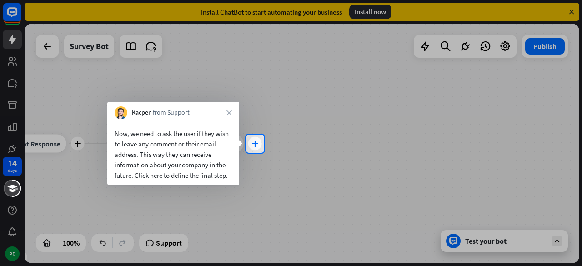
click at [253, 146] on icon "plus" at bounding box center [254, 143] width 7 height 6
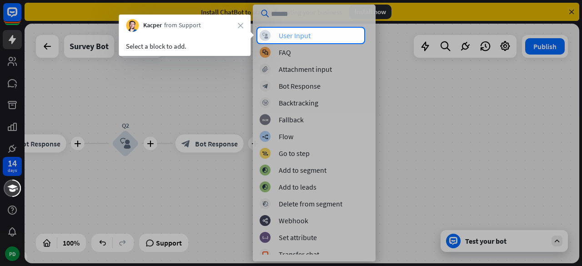
click at [286, 35] on div "User Input" at bounding box center [295, 35] width 32 height 9
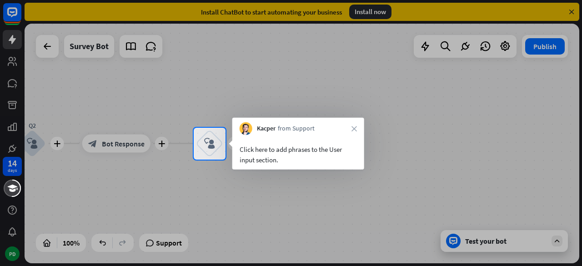
click at [327, 143] on div "Click here to add phrases to the User input section." at bounding box center [298, 152] width 132 height 35
click at [216, 133] on div "block_user_input" at bounding box center [209, 143] width 27 height 27
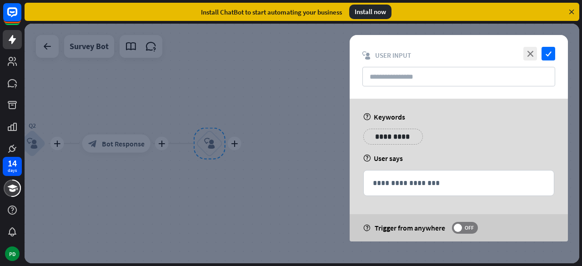
type input "**"
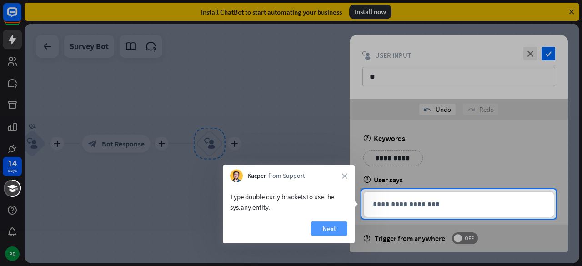
click at [337, 226] on button "Next" at bounding box center [329, 228] width 36 height 15
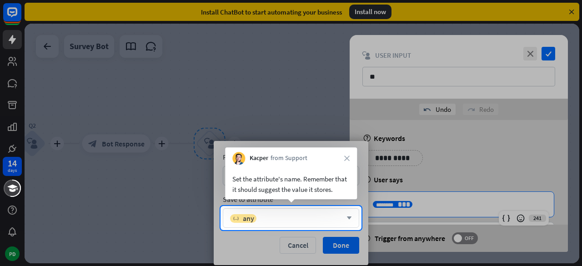
click at [333, 222] on div "variable any" at bounding box center [286, 218] width 112 height 9
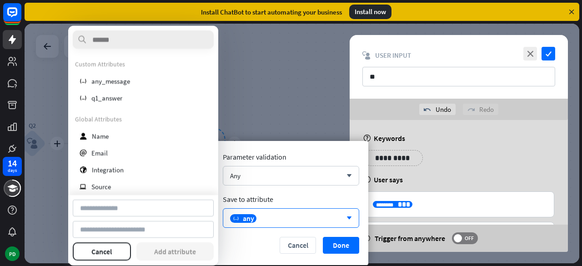
type input "*********"
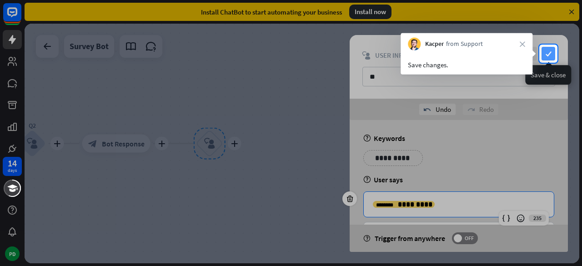
click at [548, 56] on icon "check" at bounding box center [548, 54] width 14 height 14
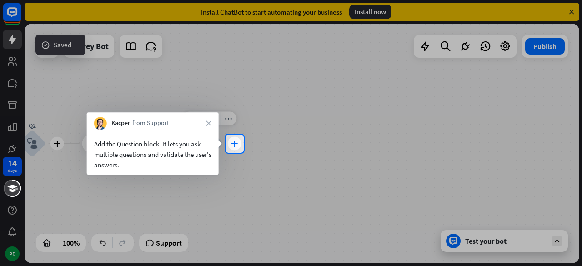
click at [238, 147] on div "plus" at bounding box center [235, 144] width 14 height 14
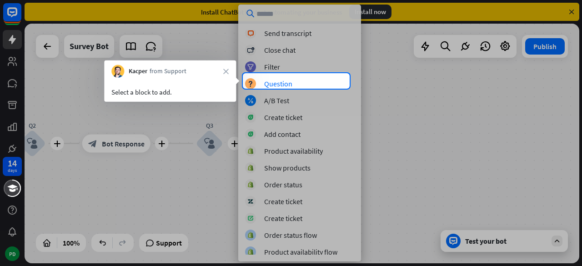
scroll to position [223, 0]
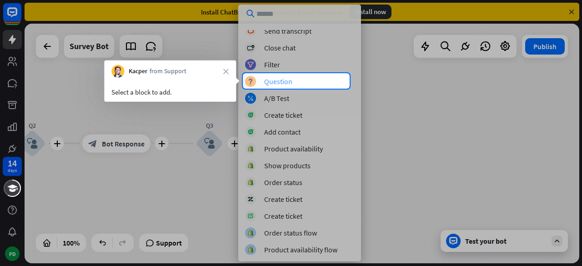
click at [270, 86] on div "block_question Question" at bounding box center [299, 81] width 109 height 11
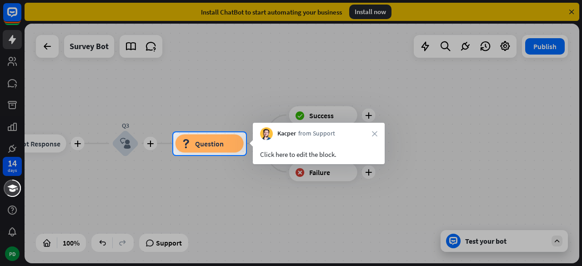
click at [330, 155] on div "Click here to edit the block." at bounding box center [318, 154] width 117 height 10
click at [227, 148] on div "block_question Question" at bounding box center [209, 143] width 68 height 18
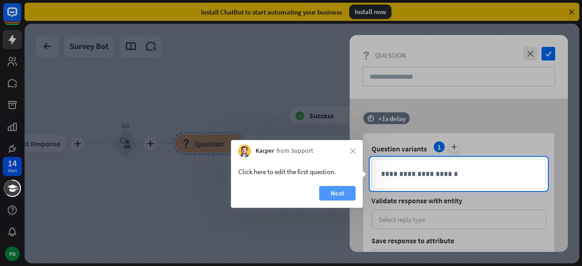
click at [351, 193] on button "Next" at bounding box center [337, 193] width 36 height 15
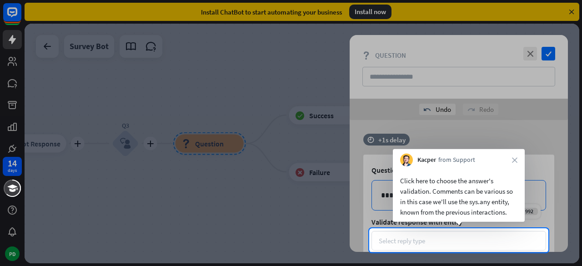
click at [429, 237] on div "Select reply type" at bounding box center [458, 240] width 160 height 9
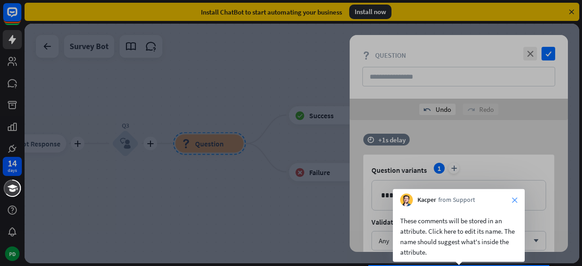
click at [512, 199] on icon "close" at bounding box center [514, 199] width 5 height 5
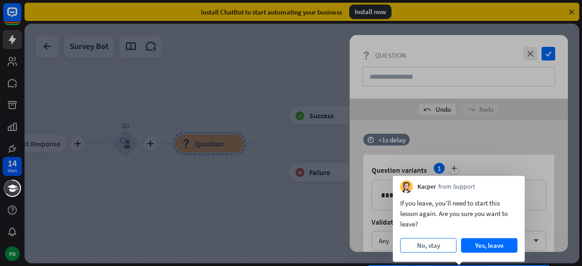
click at [435, 242] on button "No, stay" at bounding box center [428, 245] width 56 height 15
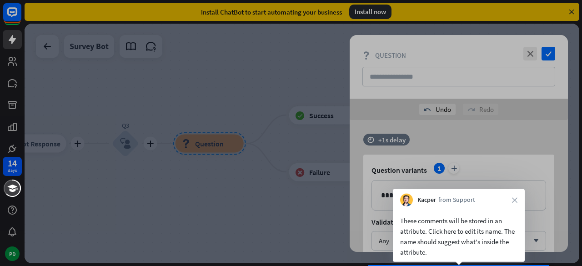
click at [449, 240] on div "These comments will be stored in an attribute. Click here to edit its name. The…" at bounding box center [458, 236] width 117 height 42
click at [379, 163] on div at bounding box center [291, 133] width 582 height 266
click at [440, 178] on div at bounding box center [291, 133] width 582 height 266
click at [440, 168] on div at bounding box center [291, 133] width 582 height 266
click at [377, 219] on div at bounding box center [291, 133] width 582 height 266
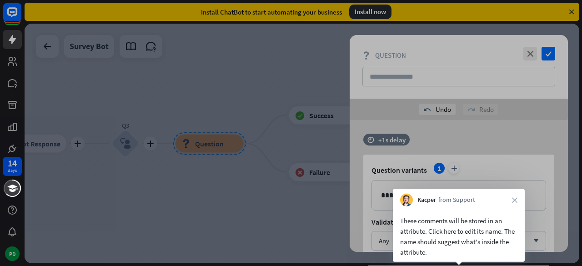
click at [552, 51] on div at bounding box center [291, 133] width 582 height 266
click at [514, 196] on div "Kacper from Support close" at bounding box center [459, 197] width 132 height 17
click at [514, 199] on icon "close" at bounding box center [514, 199] width 5 height 5
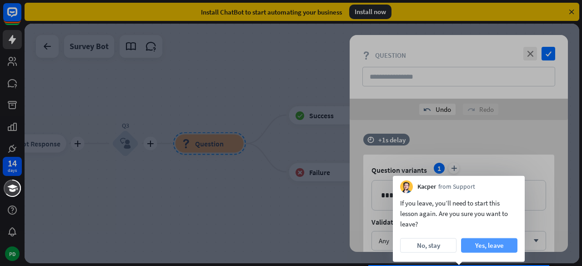
click at [469, 247] on button "Yes, leave" at bounding box center [489, 245] width 56 height 15
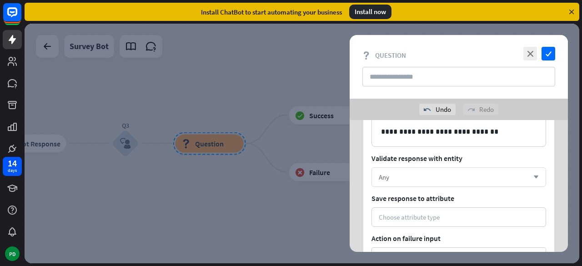
scroll to position [63, 0]
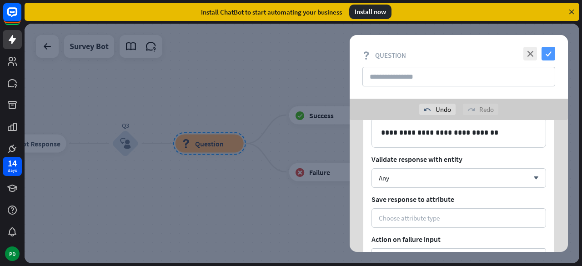
click at [552, 57] on icon "check" at bounding box center [548, 54] width 14 height 14
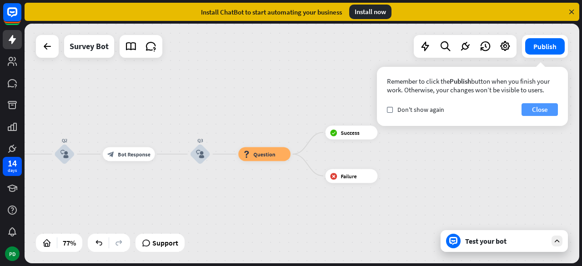
click at [539, 108] on button "Close" at bounding box center [539, 109] width 36 height 13
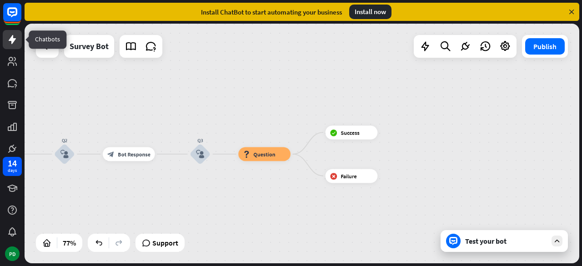
click at [11, 45] on link at bounding box center [12, 39] width 19 height 19
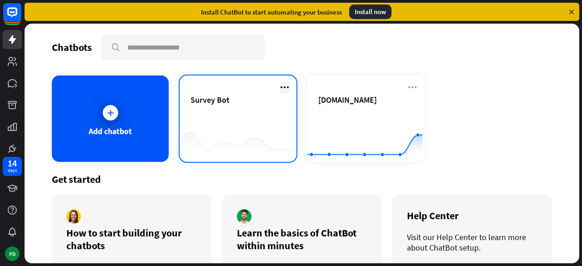
click at [281, 87] on icon at bounding box center [284, 87] width 11 height 11
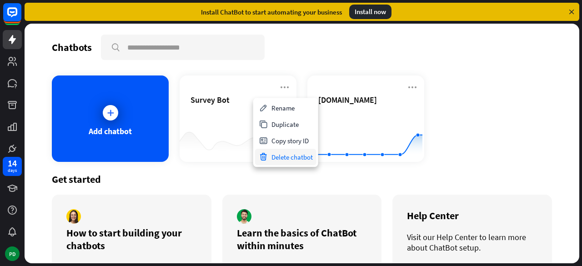
click at [281, 154] on div "Delete chatbot" at bounding box center [285, 157] width 61 height 16
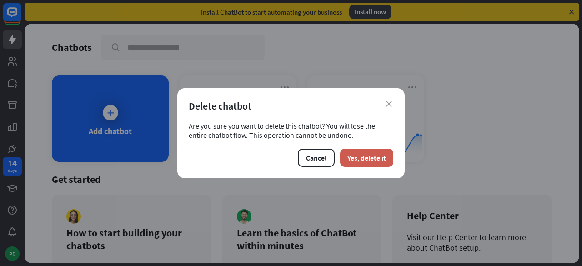
click at [377, 155] on button "Yes, delete it" at bounding box center [366, 158] width 53 height 18
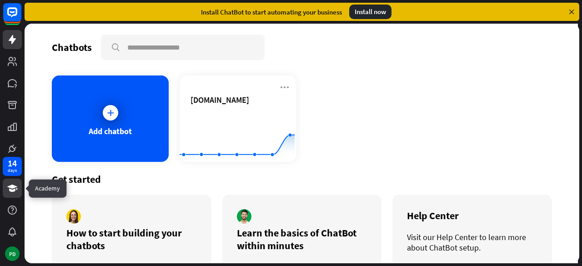
click at [12, 189] on icon at bounding box center [12, 188] width 11 height 11
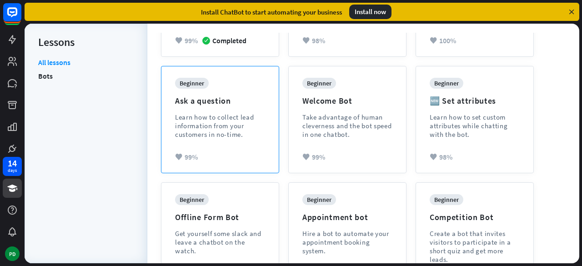
scroll to position [186, 0]
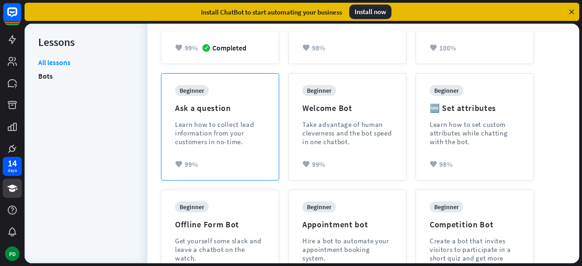
click at [262, 109] on div "beginner Ask a question Learn how to collect lead information from your custome…" at bounding box center [220, 122] width 90 height 75
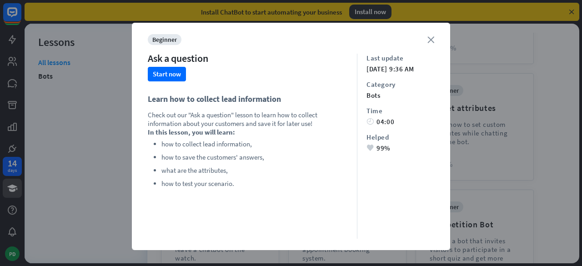
click at [427, 42] on icon "close" at bounding box center [430, 39] width 7 height 7
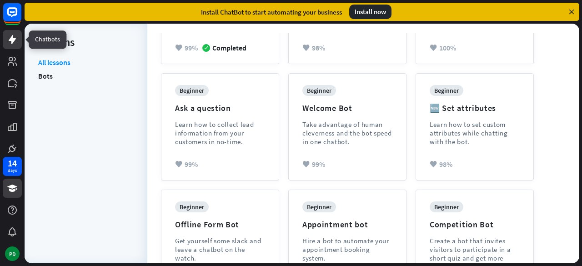
click at [11, 42] on icon at bounding box center [12, 39] width 11 height 11
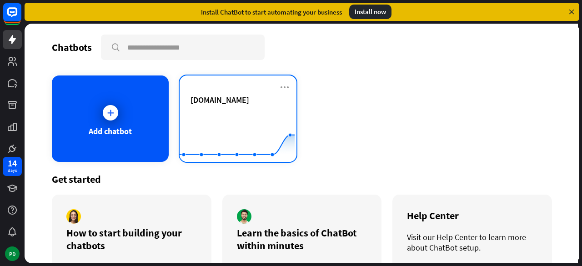
click at [206, 127] on rect at bounding box center [236, 139] width 115 height 57
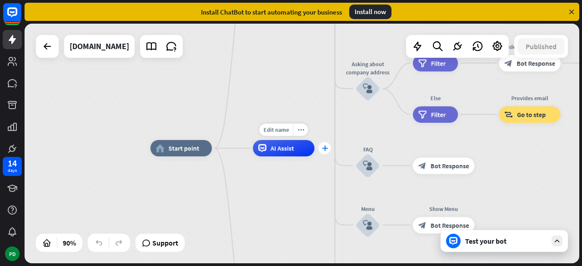
click at [323, 148] on icon "plus" at bounding box center [324, 148] width 6 height 6
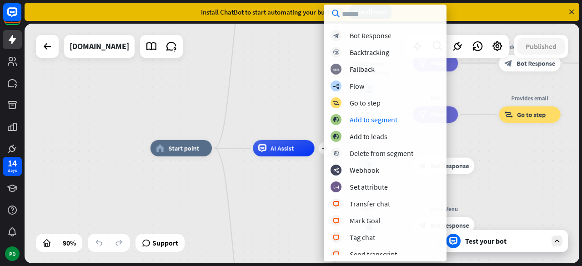
click at [290, 92] on div "home_2 Start point Welcome message block_bot_response Bot Response About us blo…" at bounding box center [302, 143] width 554 height 239
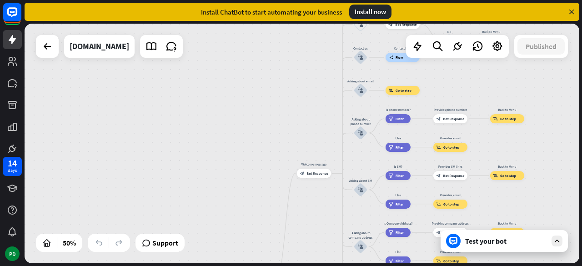
drag, startPoint x: 338, startPoint y: 81, endPoint x: 332, endPoint y: 241, distance: 159.6
click at [332, 241] on div "home_2 Start point Welcome message block_bot_response Bot Response About us blo…" at bounding box center [302, 143] width 554 height 239
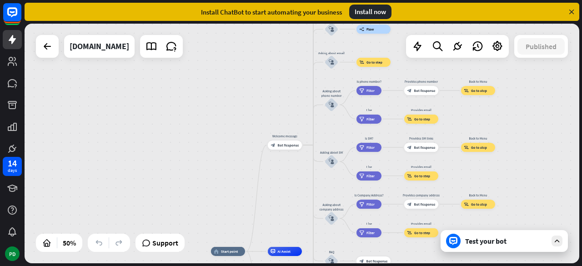
drag, startPoint x: 295, startPoint y: 90, endPoint x: 266, endPoint y: 61, distance: 40.5
click at [266, 61] on div "home_2 Start point Welcome message block_bot_response Bot Response About us blo…" at bounding box center [302, 143] width 554 height 239
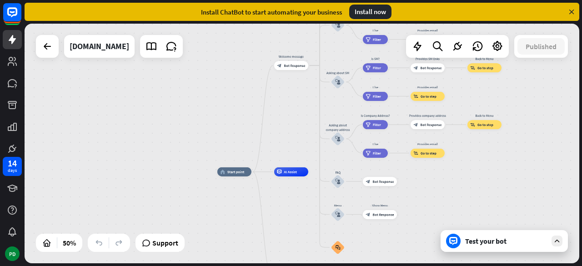
drag, startPoint x: 247, startPoint y: 133, endPoint x: 254, endPoint y: 53, distance: 80.2
click at [254, 53] on div "home_2 Start point Welcome message block_bot_response Bot Response About us blo…" at bounding box center [302, 143] width 554 height 239
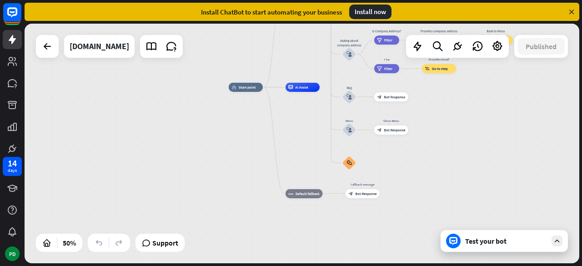
drag, startPoint x: 227, startPoint y: 129, endPoint x: 238, endPoint y: 45, distance: 84.8
click at [238, 45] on div "home_2 Start point Welcome message block_bot_response Bot Response About us blo…" at bounding box center [302, 143] width 554 height 239
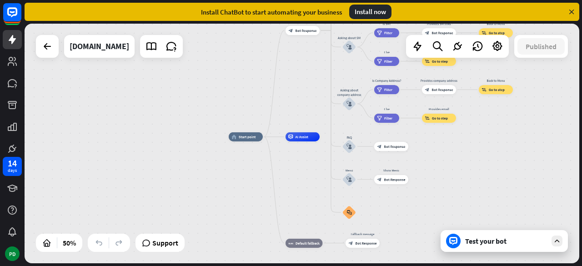
drag, startPoint x: 204, startPoint y: 184, endPoint x: 204, endPoint y: 233, distance: 49.5
click at [204, 233] on div "home_2 Start point Welcome message block_bot_response Bot Response About us blo…" at bounding box center [302, 143] width 554 height 239
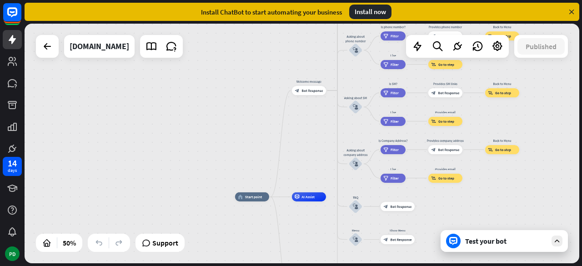
drag, startPoint x: 204, startPoint y: 165, endPoint x: 210, endPoint y: 225, distance: 60.3
click at [210, 225] on div "home_2 Start point Welcome message block_bot_response Bot Response About us blo…" at bounding box center [302, 143] width 554 height 239
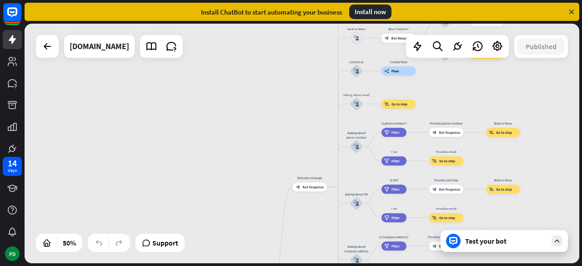
drag, startPoint x: 213, startPoint y: 159, endPoint x: 214, endPoint y: 255, distance: 96.8
click at [214, 255] on div "home_2 Start point Welcome message block_bot_response Bot Response About us blo…" at bounding box center [302, 143] width 554 height 239
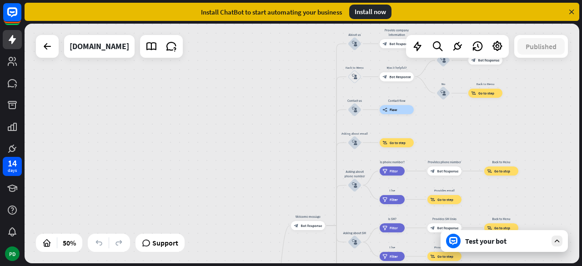
drag, startPoint x: 234, startPoint y: 138, endPoint x: 232, endPoint y: 176, distance: 38.2
click at [232, 176] on div "home_2 Start point Welcome message block_bot_response Bot Response About us blo…" at bounding box center [302, 143] width 554 height 239
click at [469, 238] on div "Test your bot" at bounding box center [506, 240] width 82 height 9
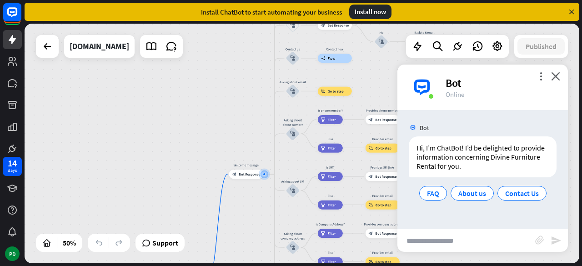
click at [450, 239] on input "text" at bounding box center [466, 240] width 138 height 23
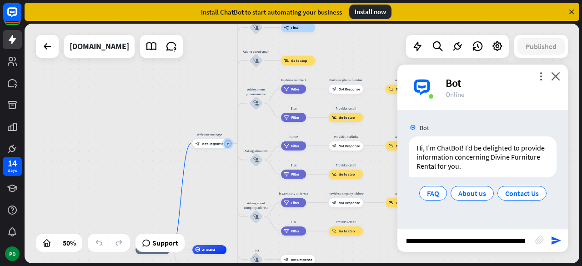
type input "**********"
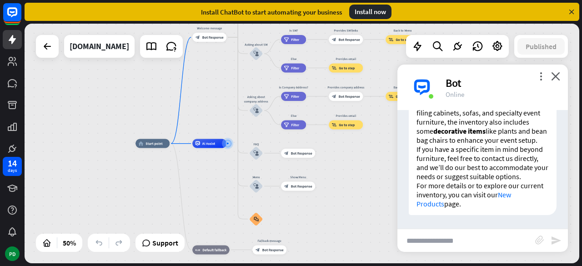
scroll to position [224, 0]
click at [554, 76] on icon "close" at bounding box center [555, 76] width 9 height 9
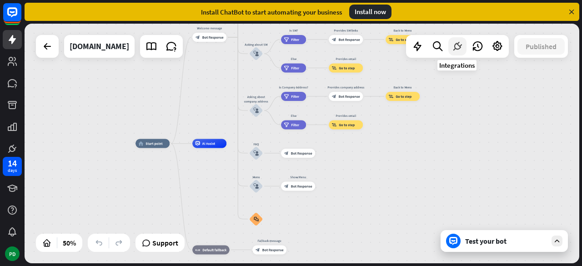
click at [456, 50] on icon at bounding box center [457, 46] width 12 height 12
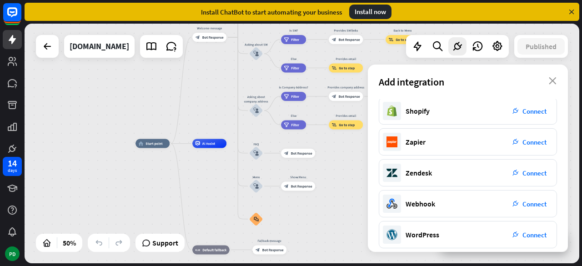
scroll to position [194, 0]
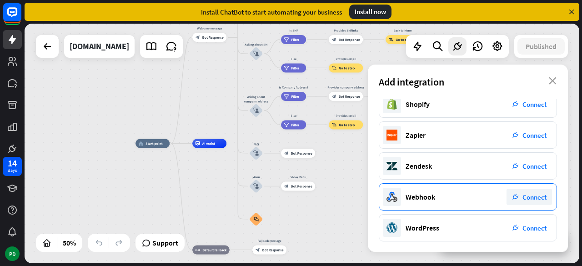
click at [523, 193] on span "Connect" at bounding box center [534, 197] width 24 height 9
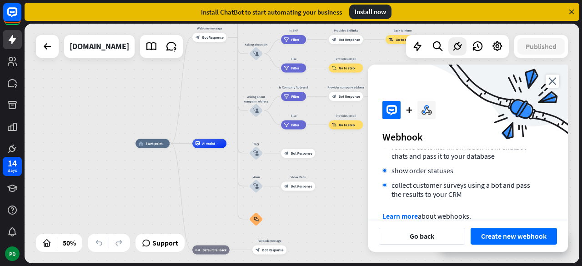
scroll to position [126, 0]
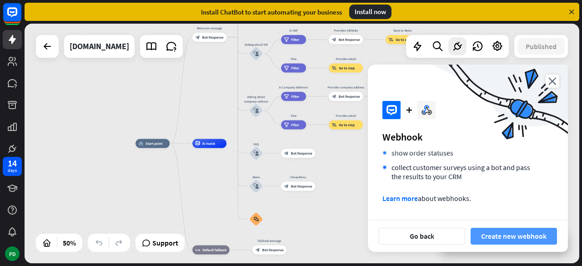
click at [496, 234] on button "Create new webhook" at bounding box center [513, 236] width 86 height 17
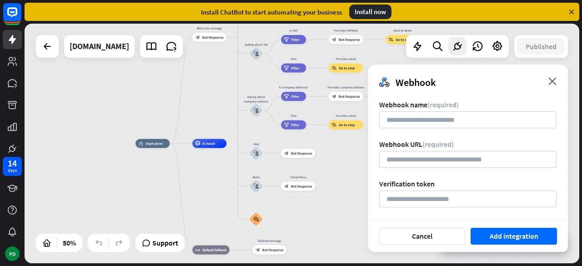
click at [427, 224] on div "Cancel Add integration" at bounding box center [468, 235] width 200 height 31
click at [423, 229] on button "Cancel" at bounding box center [421, 236] width 86 height 17
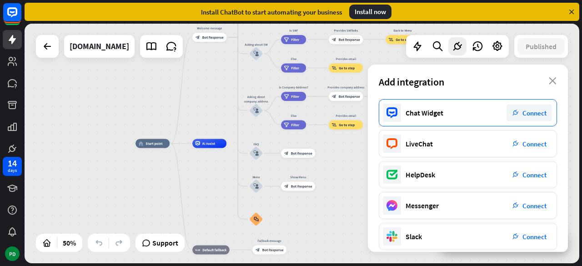
click at [522, 109] on span "Connect" at bounding box center [534, 113] width 24 height 9
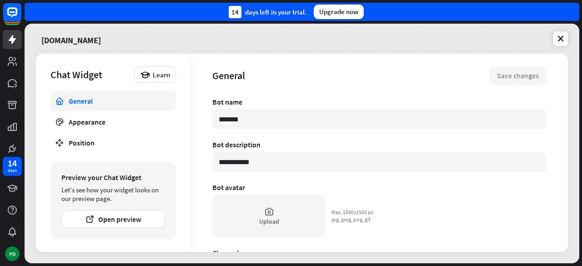
type textarea "*"
click at [564, 43] on link at bounding box center [560, 38] width 15 height 15
